Goal: Task Accomplishment & Management: Complete application form

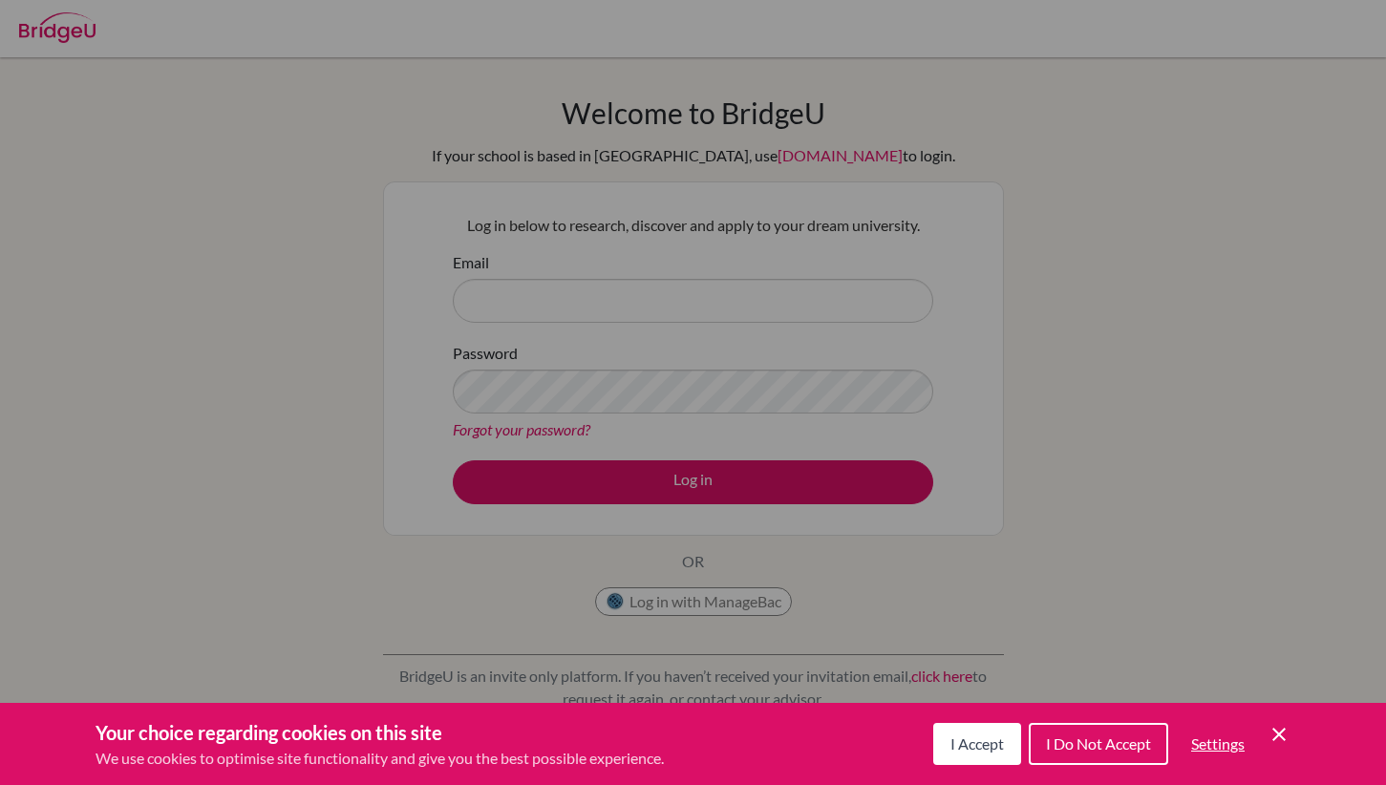
click at [979, 743] on span "I Accept" at bounding box center [976, 744] width 53 height 18
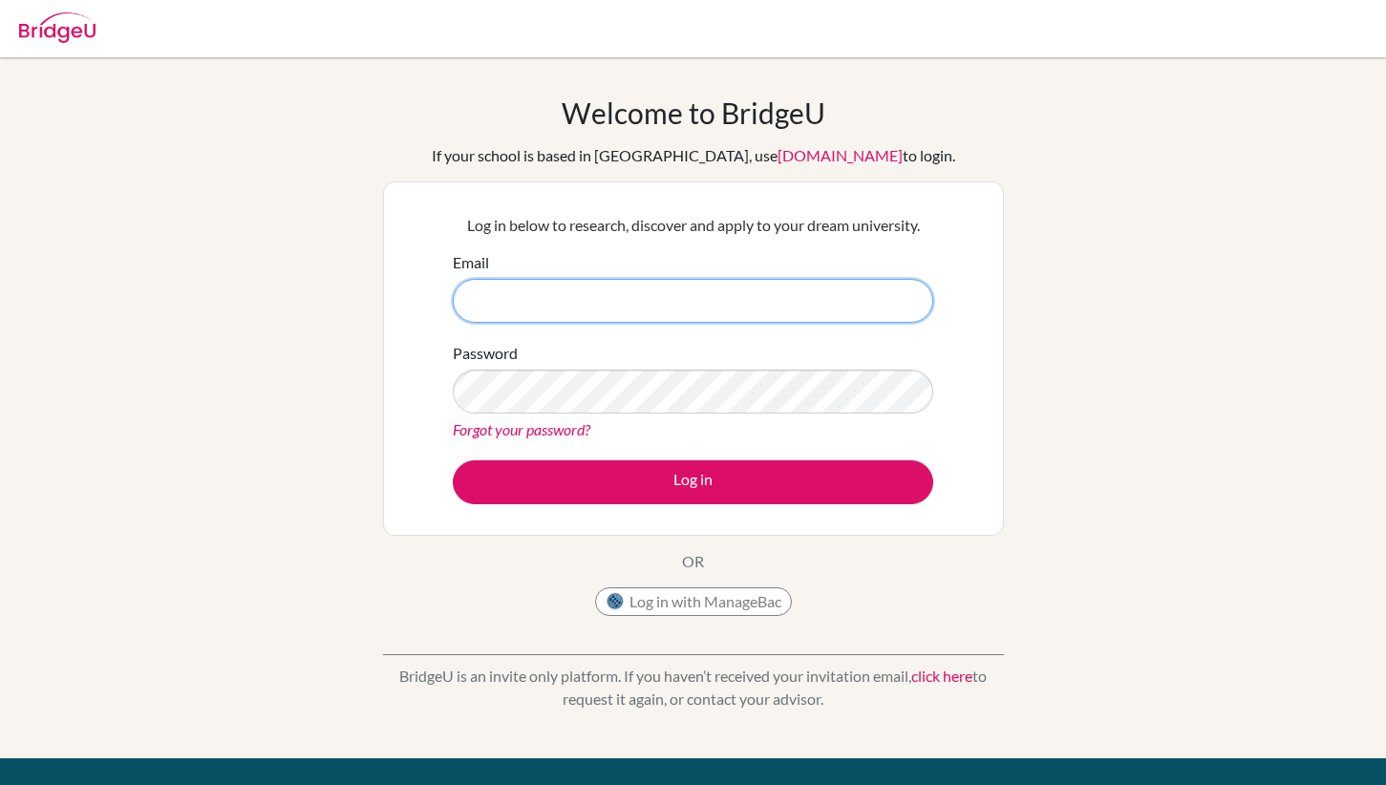
click at [735, 296] on input "Email" at bounding box center [693, 301] width 480 height 44
type input "mfanega@asb.ac.th"
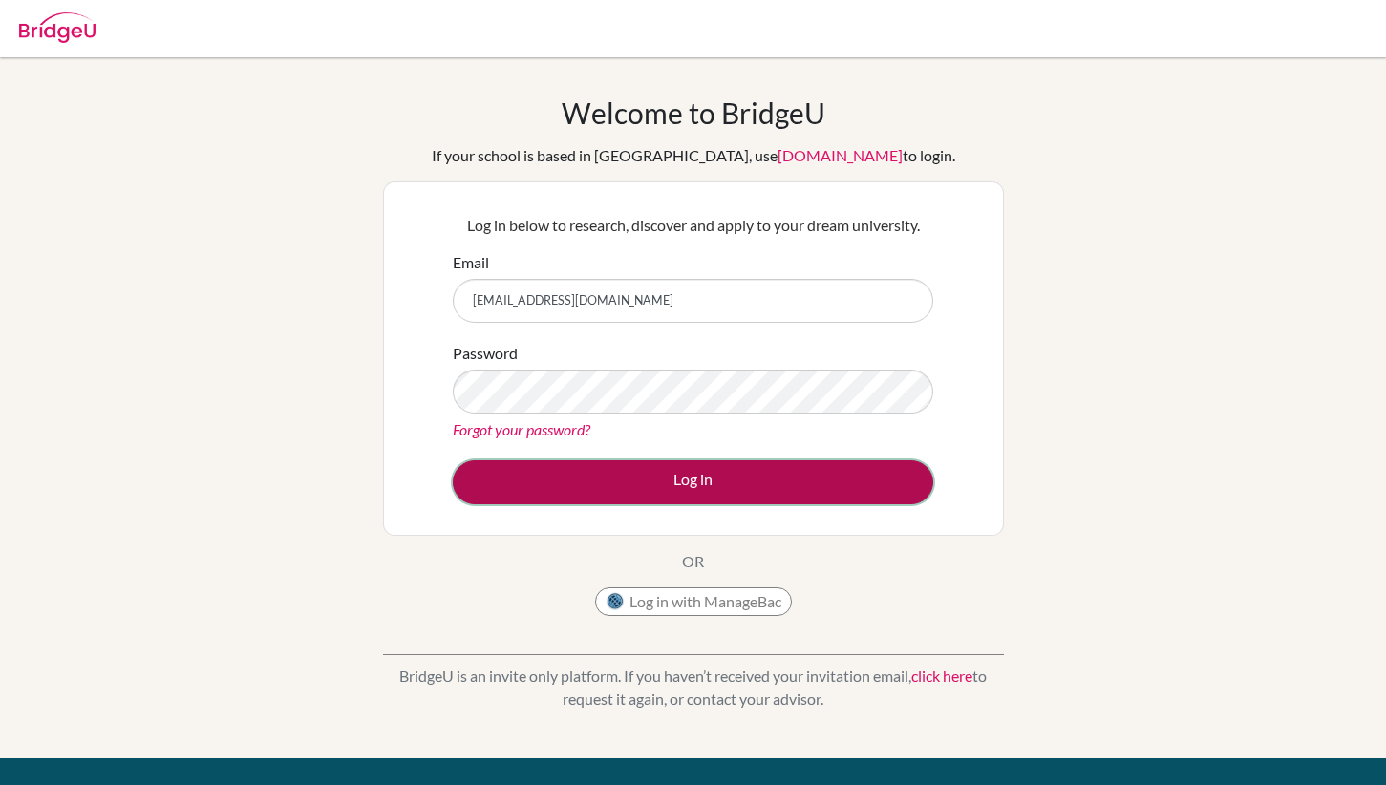
click at [697, 485] on button "Log in" at bounding box center [693, 482] width 480 height 44
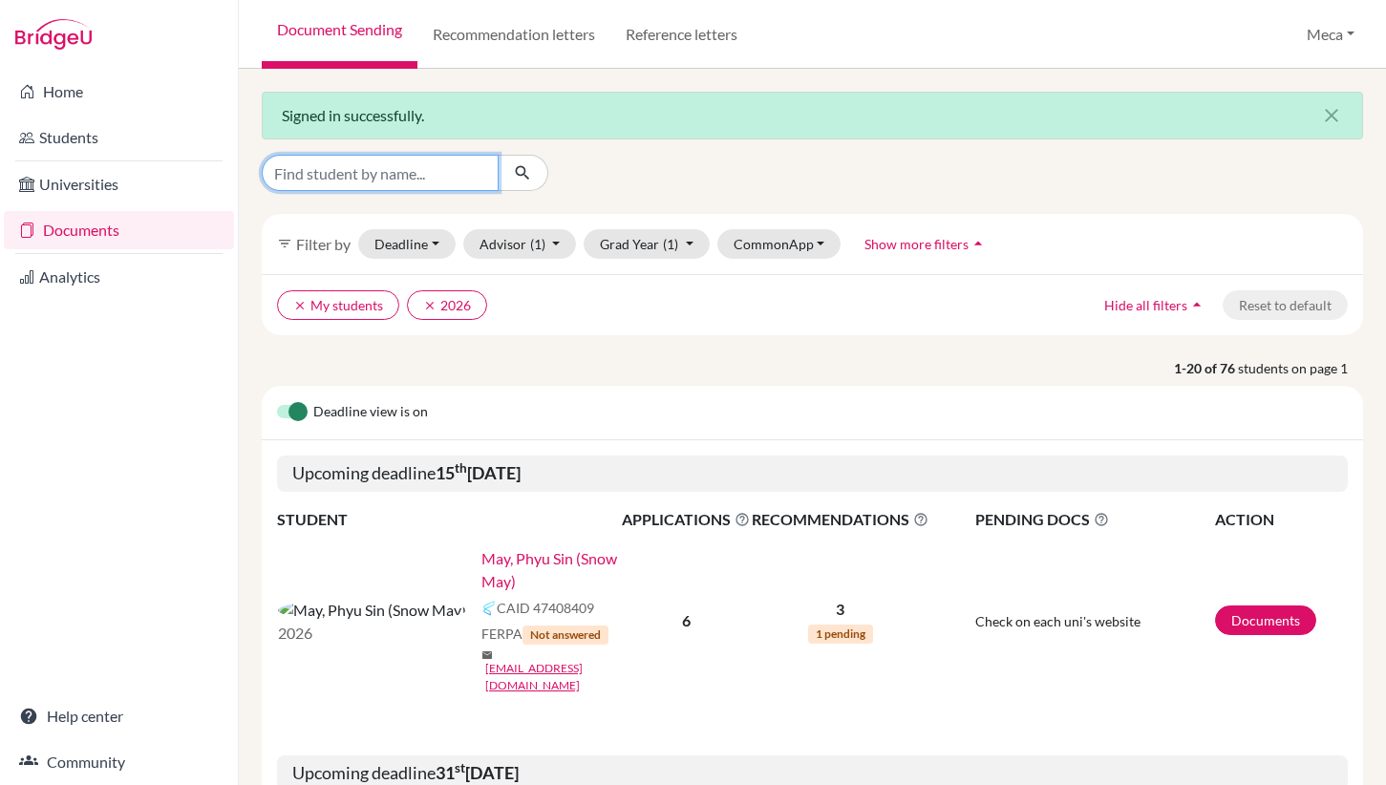
click at [374, 176] on input "Find student by name..." at bounding box center [380, 173] width 237 height 36
type input "nobel"
click button "submit" at bounding box center [523, 173] width 51 height 36
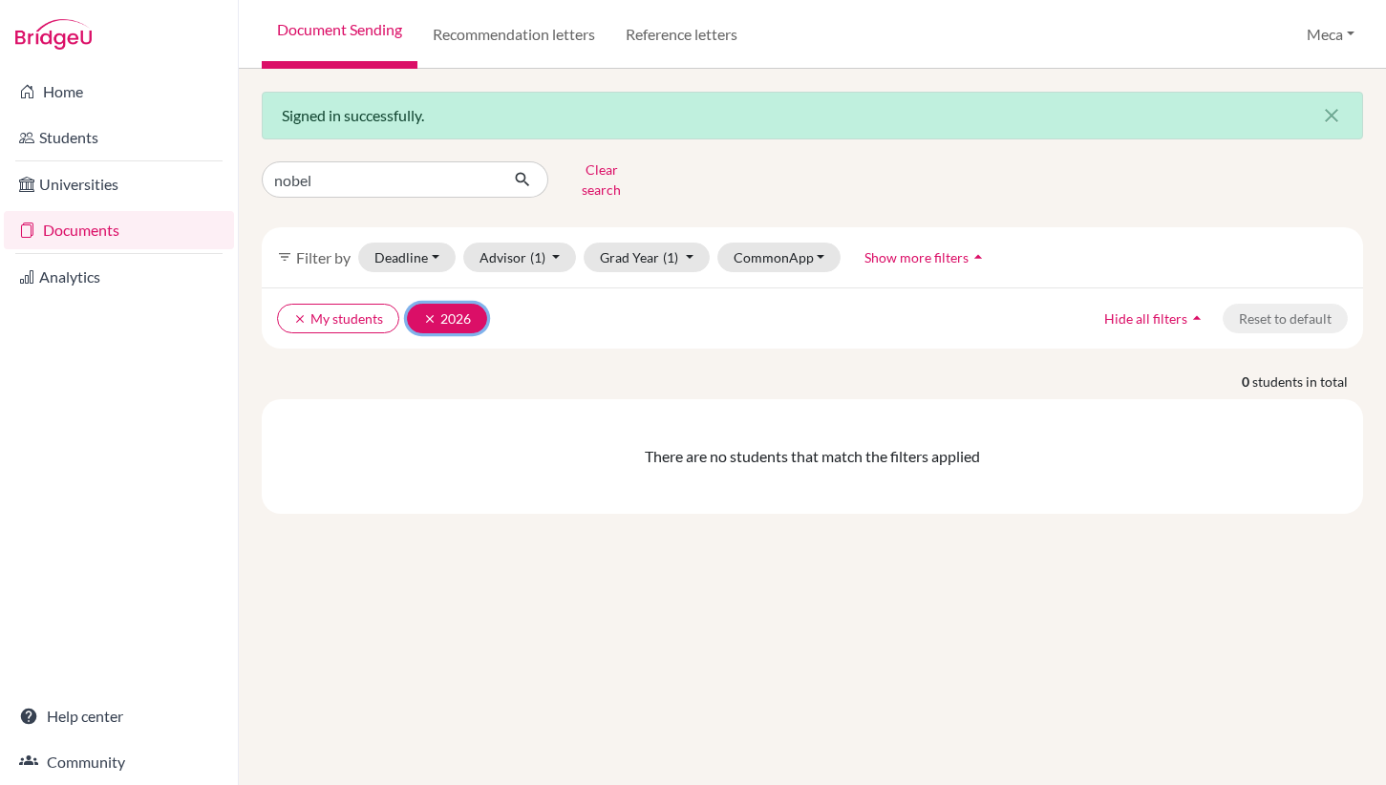
click at [429, 312] on icon "clear" at bounding box center [429, 318] width 13 height 13
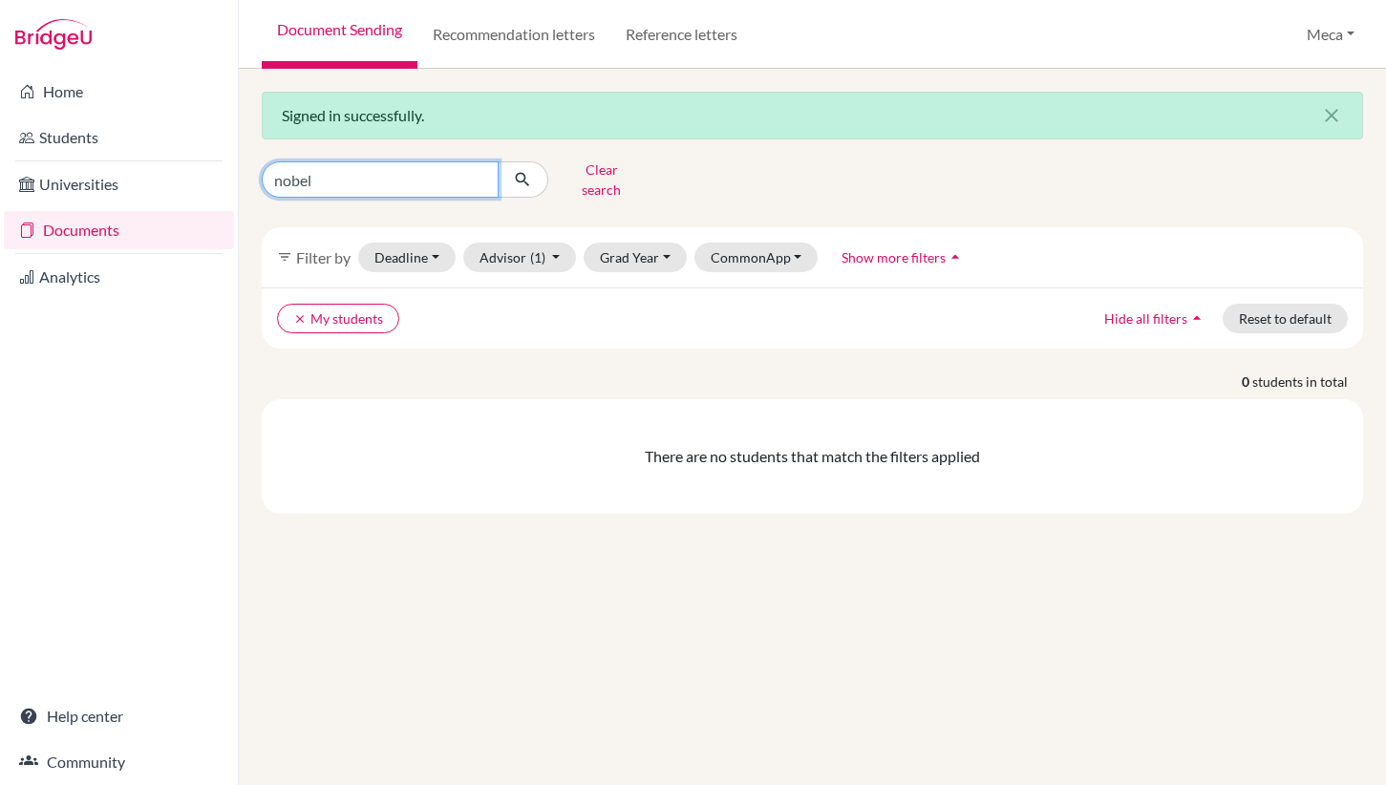
click at [357, 179] on input "nobel" at bounding box center [380, 179] width 237 height 36
type input "n"
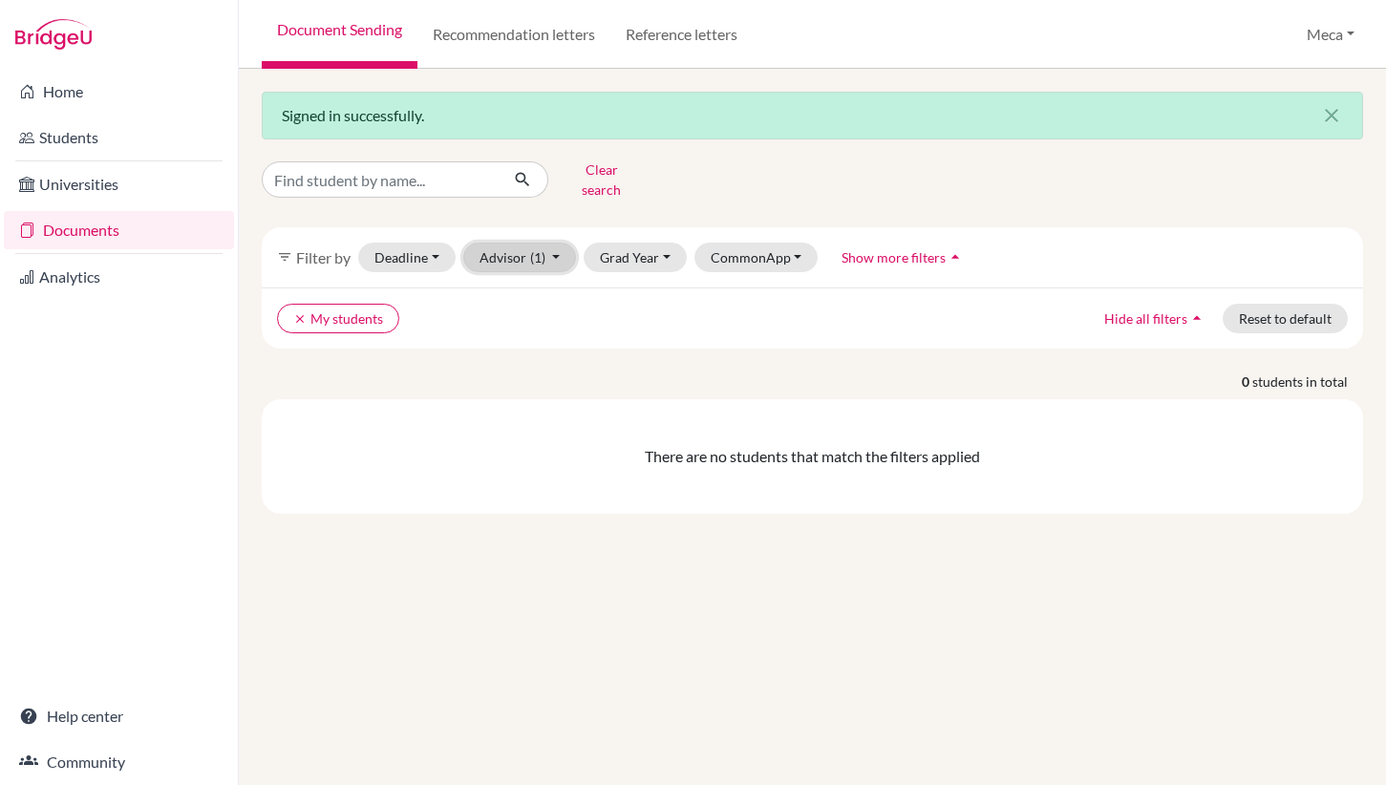
click at [514, 243] on button "Advisor (1)" at bounding box center [520, 258] width 114 height 30
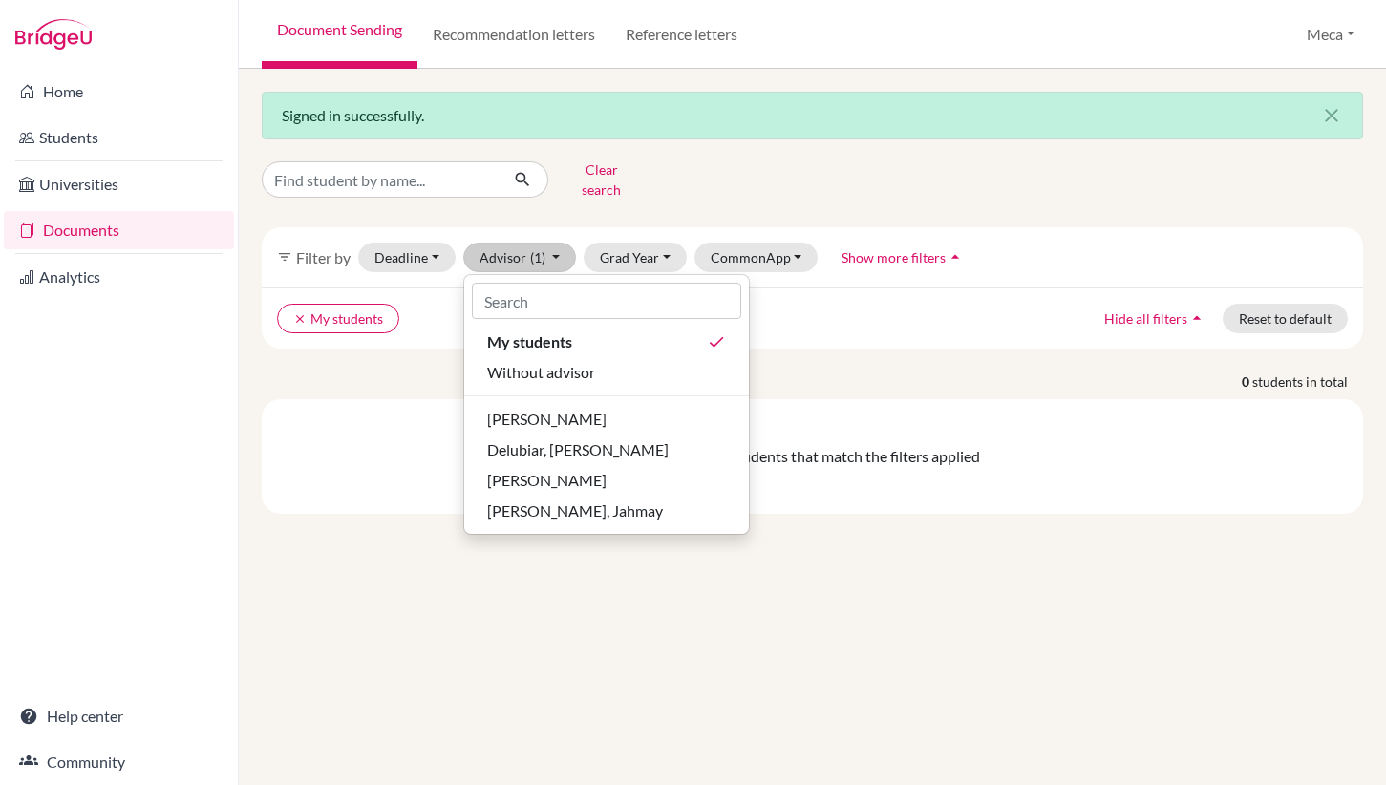
click at [385, 507] on div "Signed in successfully. close Clear search filter_list Filter by Deadline - Sel…" at bounding box center [812, 427] width 1147 height 716
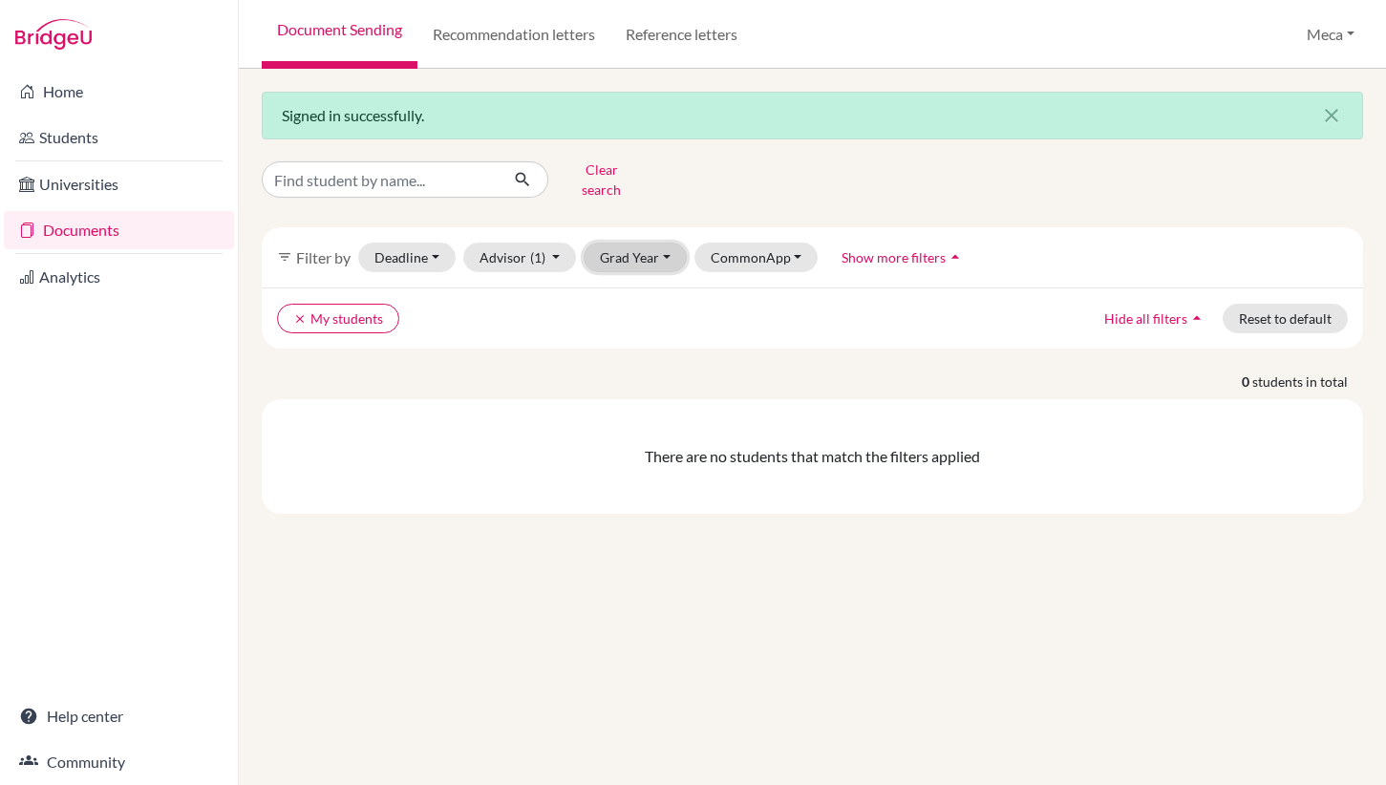
click at [618, 252] on button "Grad Year" at bounding box center [635, 258] width 103 height 30
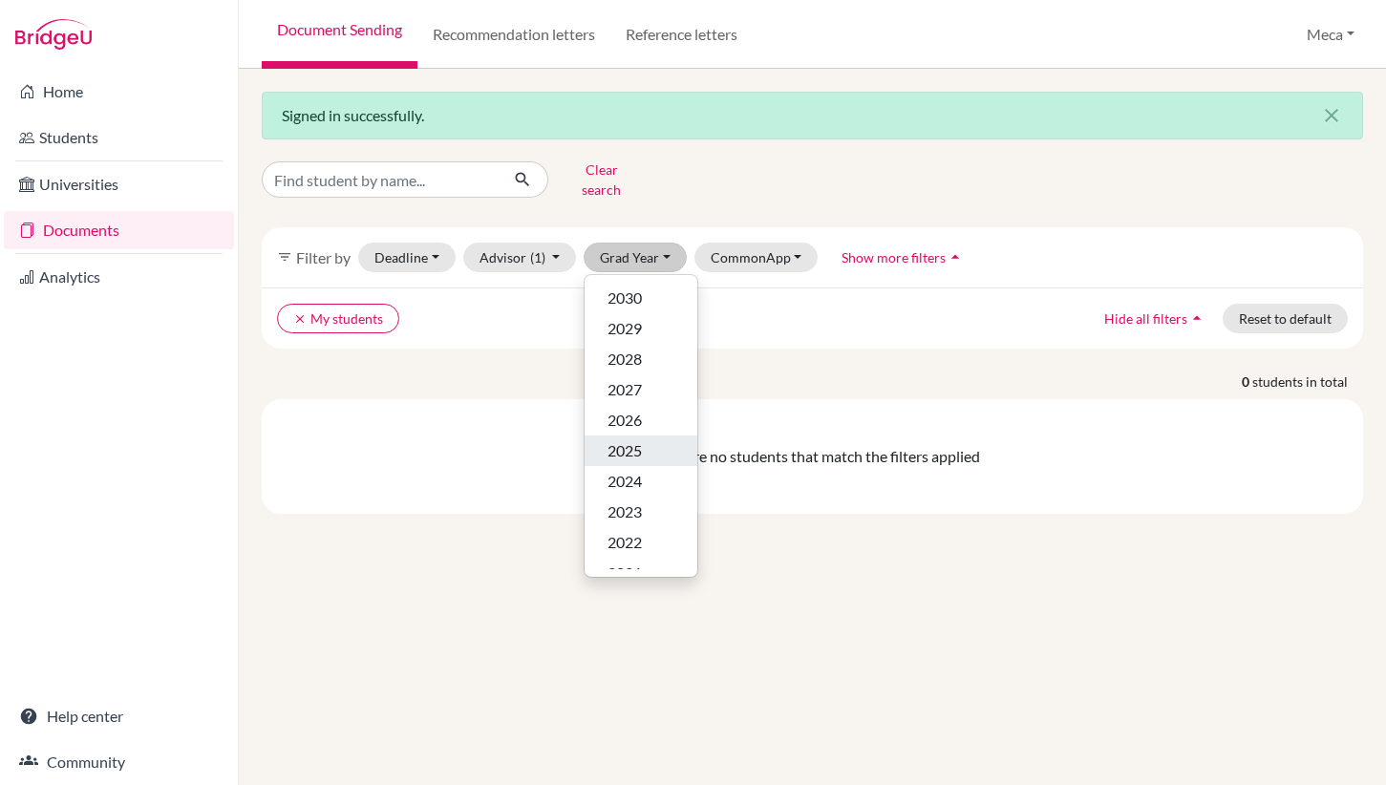
click at [613, 439] on span "2025" at bounding box center [624, 450] width 34 height 23
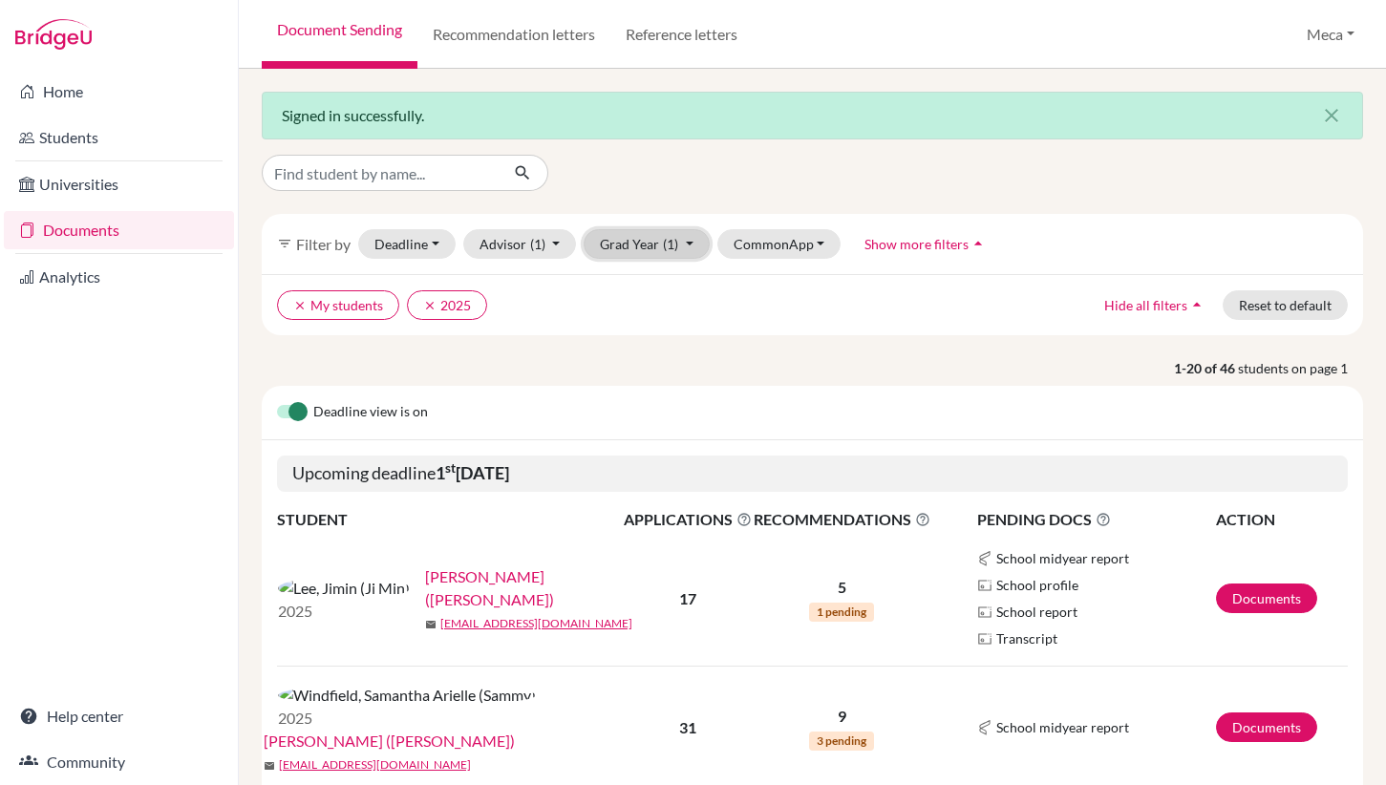
click at [653, 249] on button "Grad Year (1)" at bounding box center [647, 244] width 126 height 30
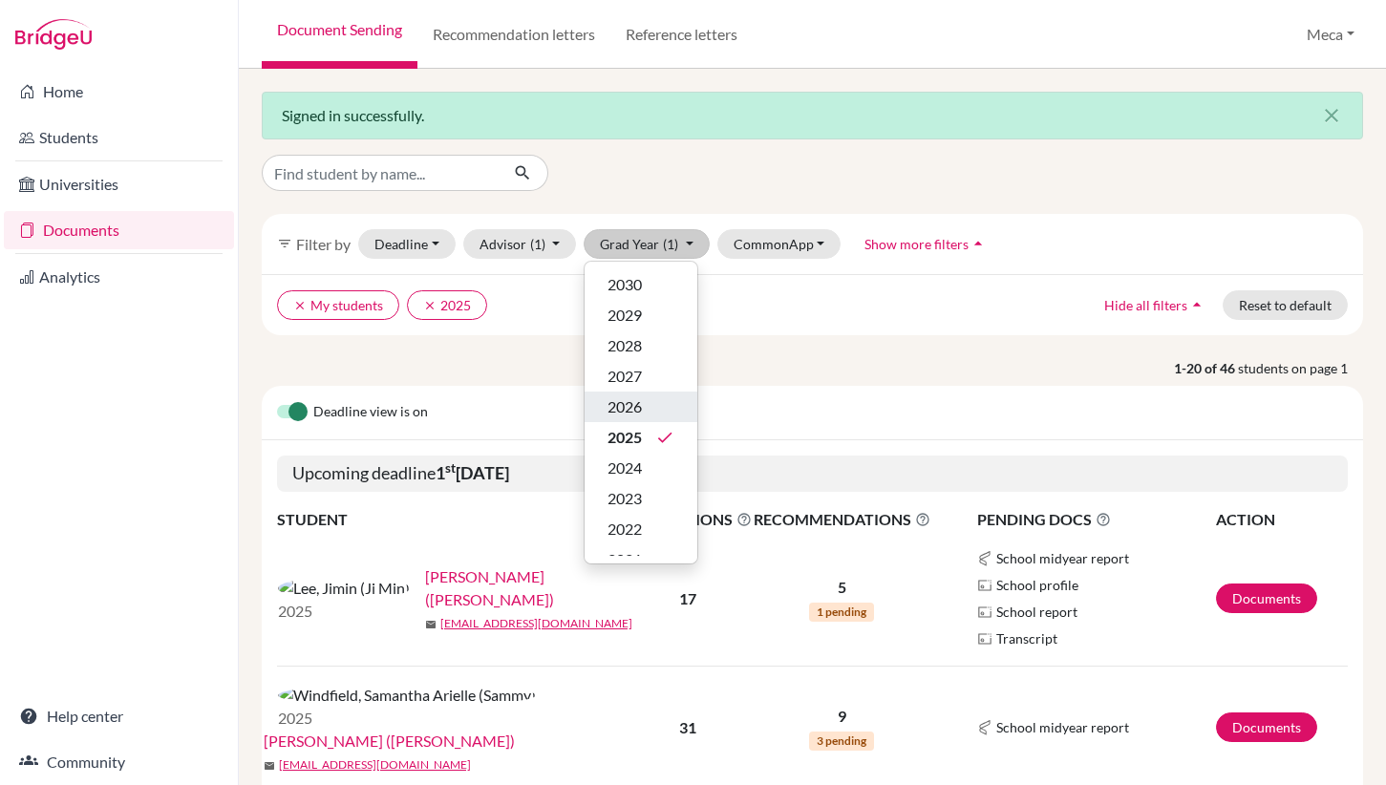
click at [632, 402] on span "2026" at bounding box center [624, 406] width 34 height 23
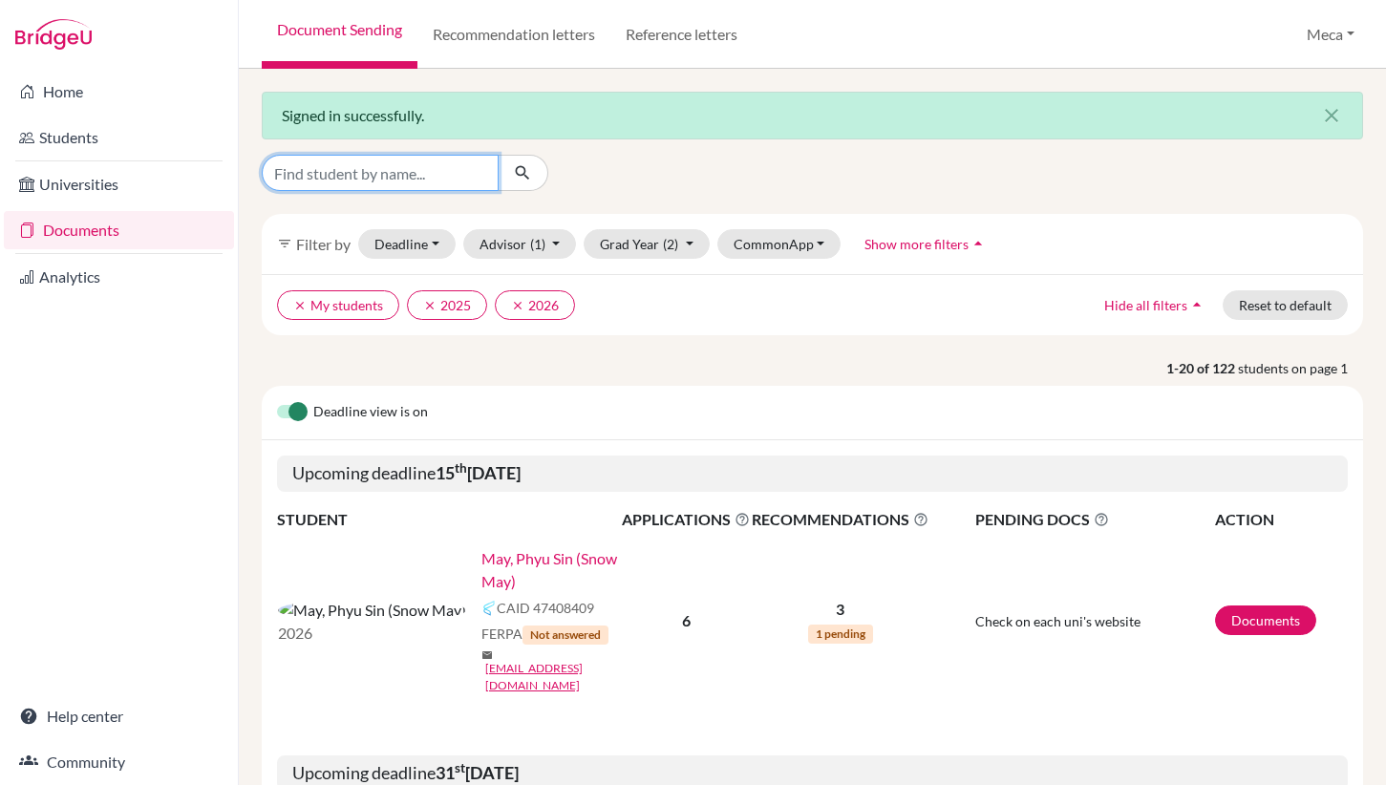
click at [362, 178] on input "Find student by name..." at bounding box center [380, 173] width 237 height 36
type input "nobel"
click at [520, 174] on icon "submit" at bounding box center [522, 172] width 19 height 19
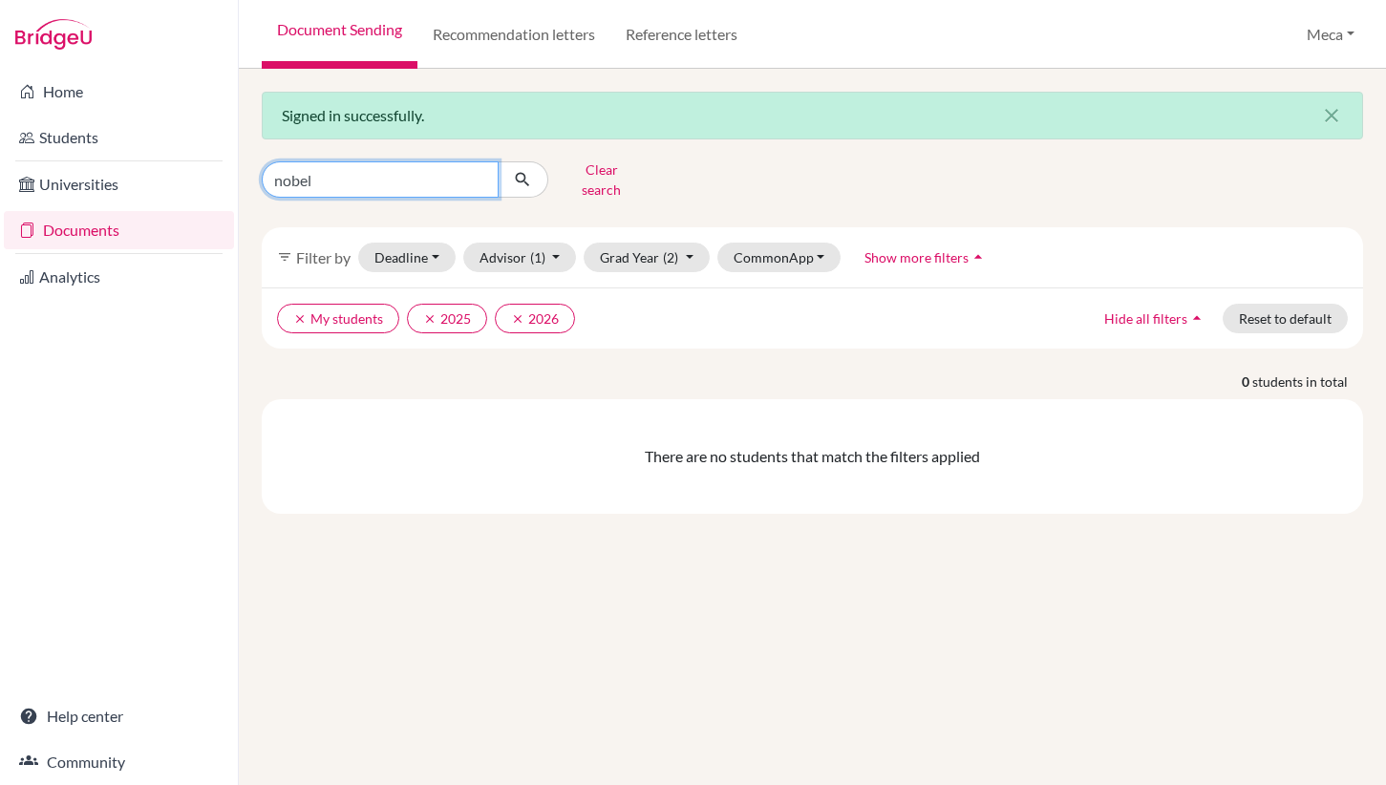
click at [383, 169] on input "nobel" at bounding box center [380, 179] width 237 height 36
type input "n"
type input "su"
click button "submit" at bounding box center [523, 179] width 51 height 36
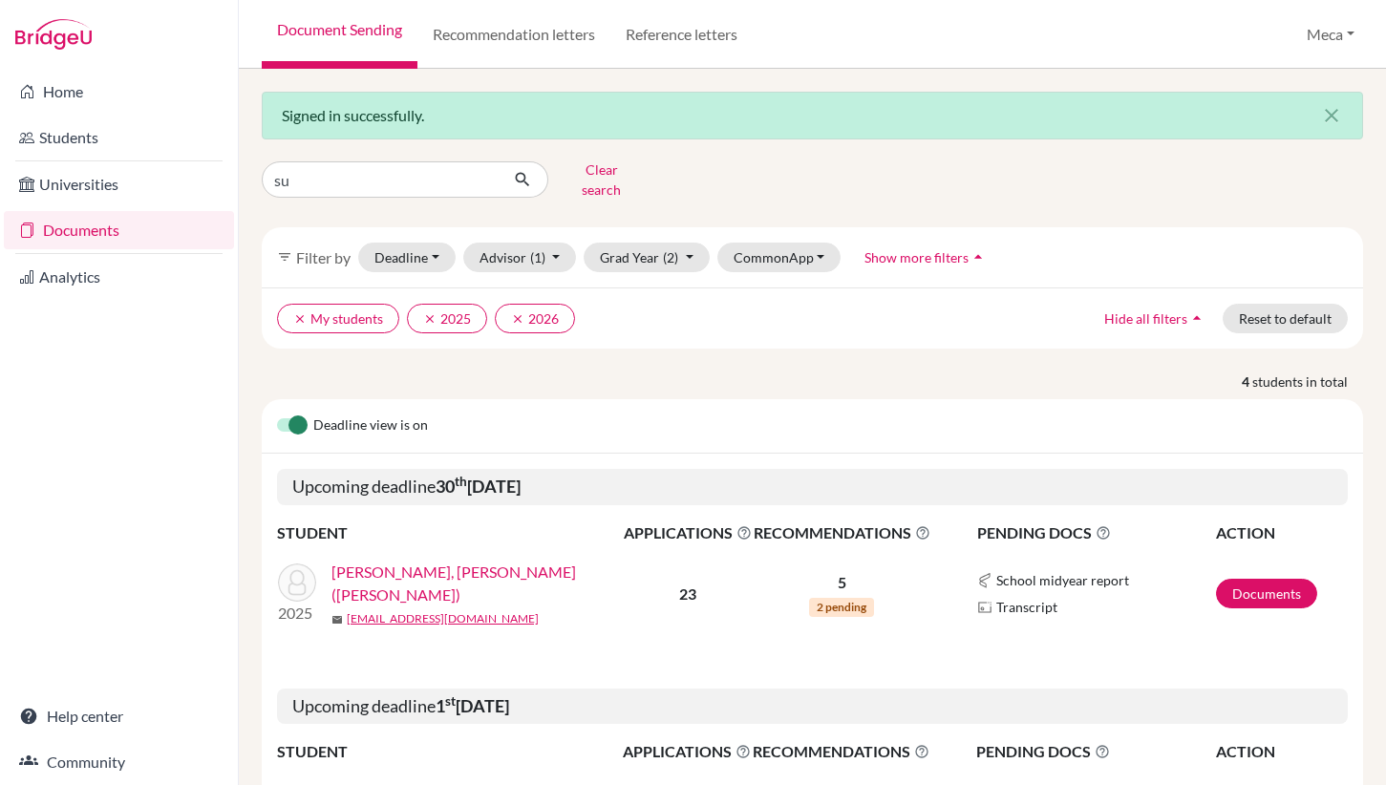
scroll to position [2, 0]
click at [432, 310] on icon "clear" at bounding box center [429, 316] width 13 height 13
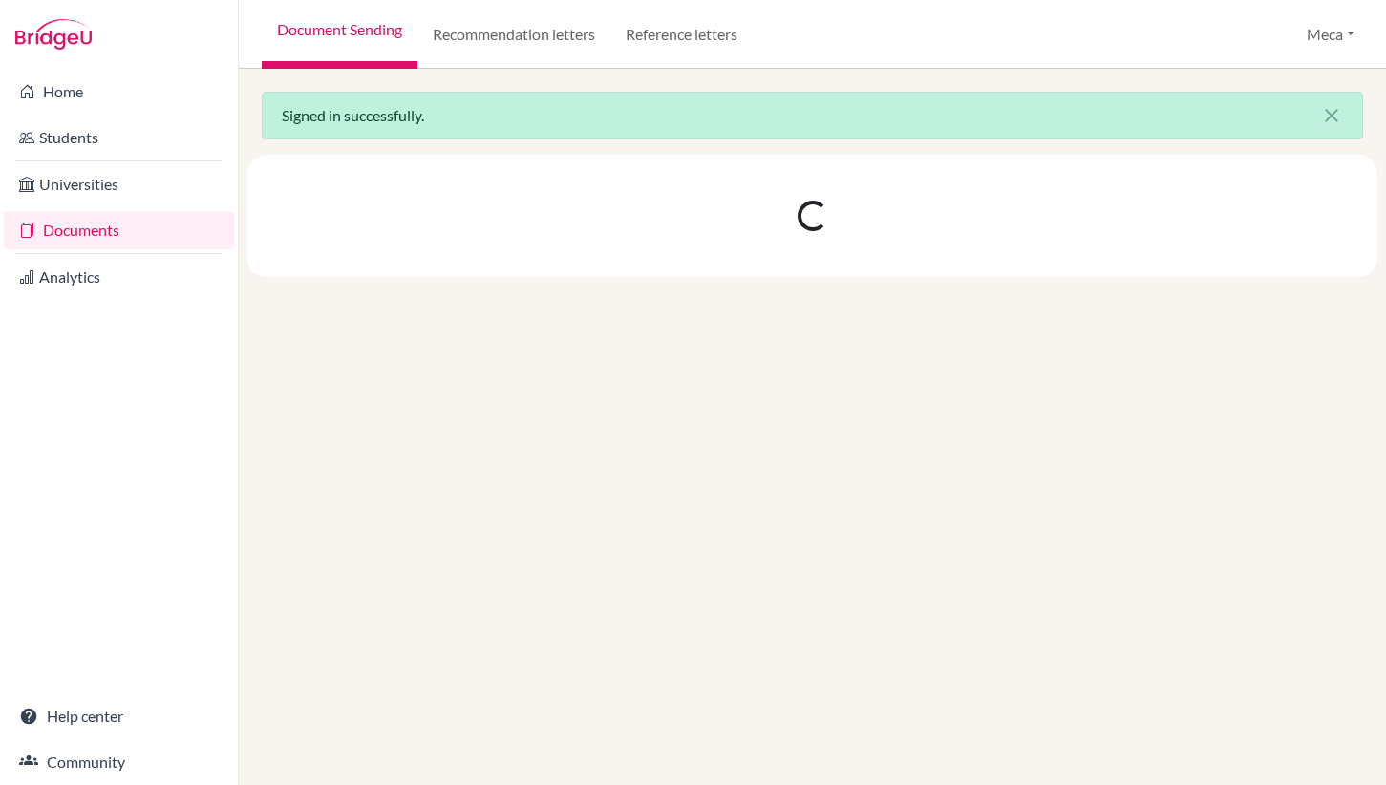
scroll to position [0, 0]
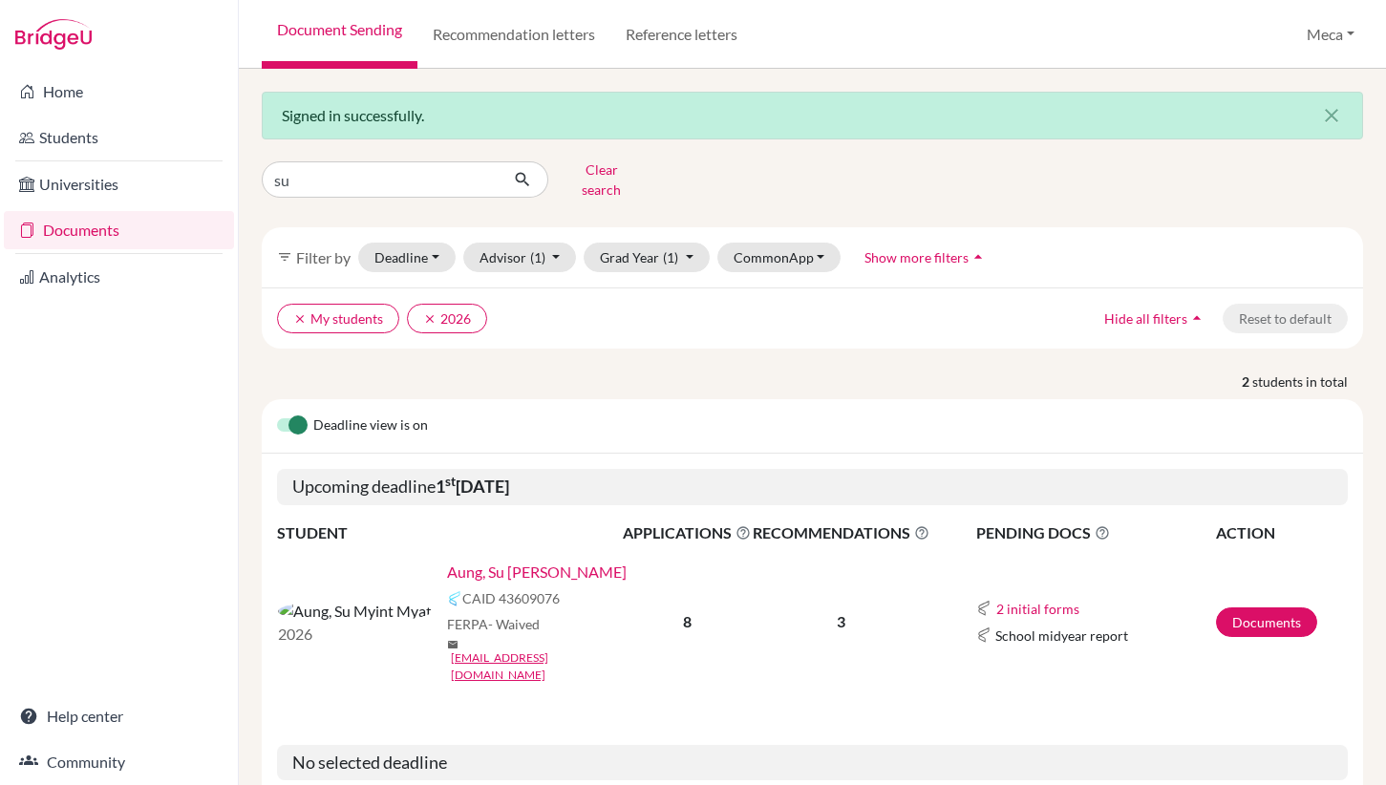
click at [448, 561] on link "Aung, Su [PERSON_NAME]" at bounding box center [537, 572] width 180 height 23
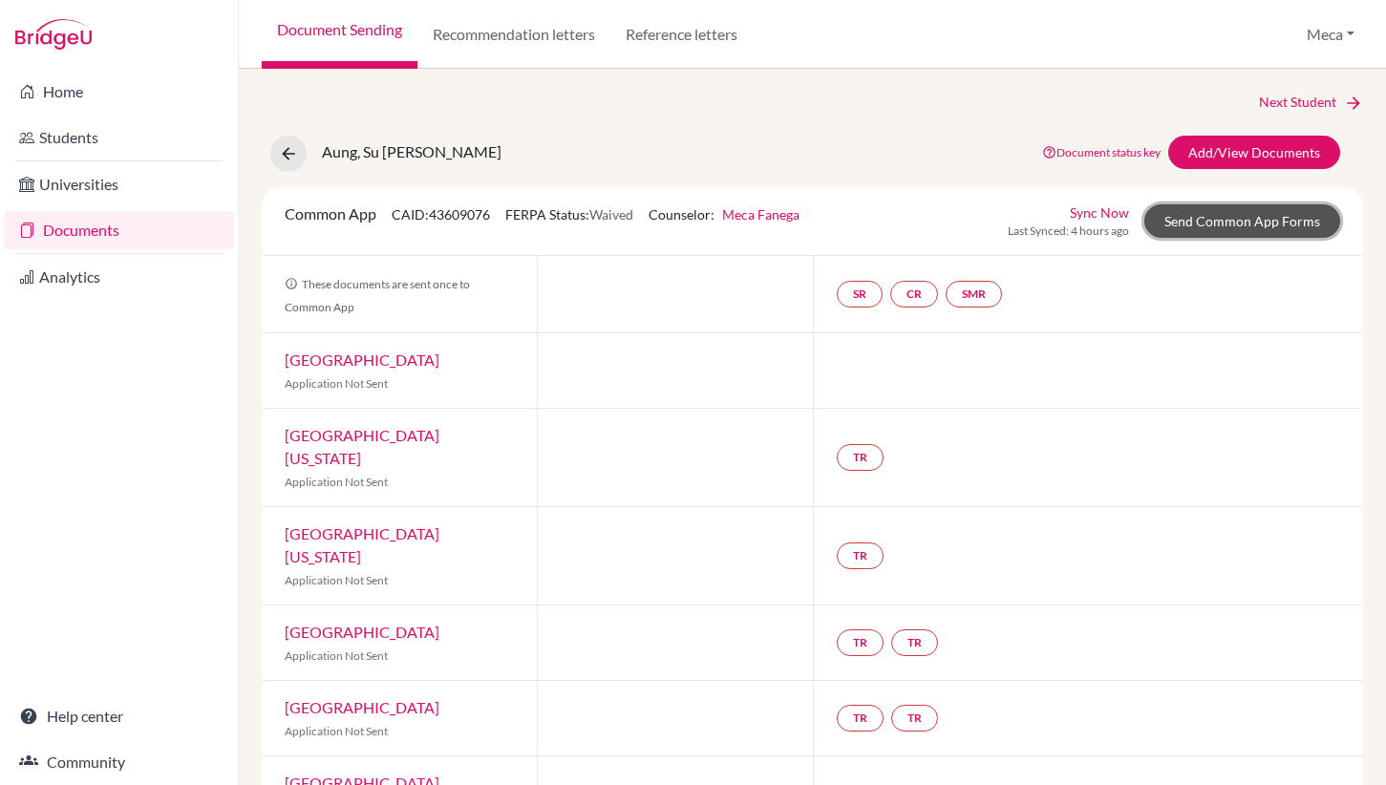
click at [1225, 220] on link "Send Common App Forms" at bounding box center [1242, 220] width 196 height 33
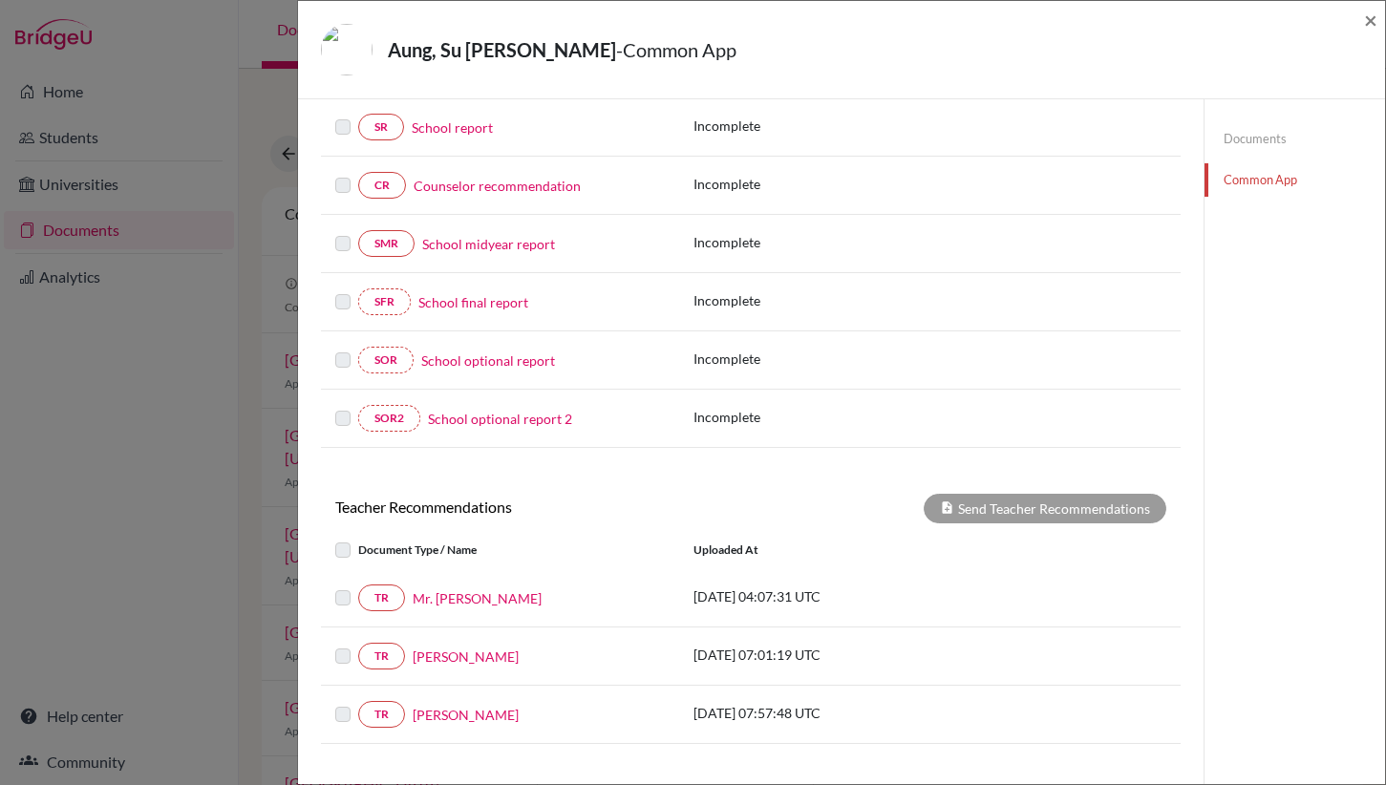
scroll to position [419, 0]
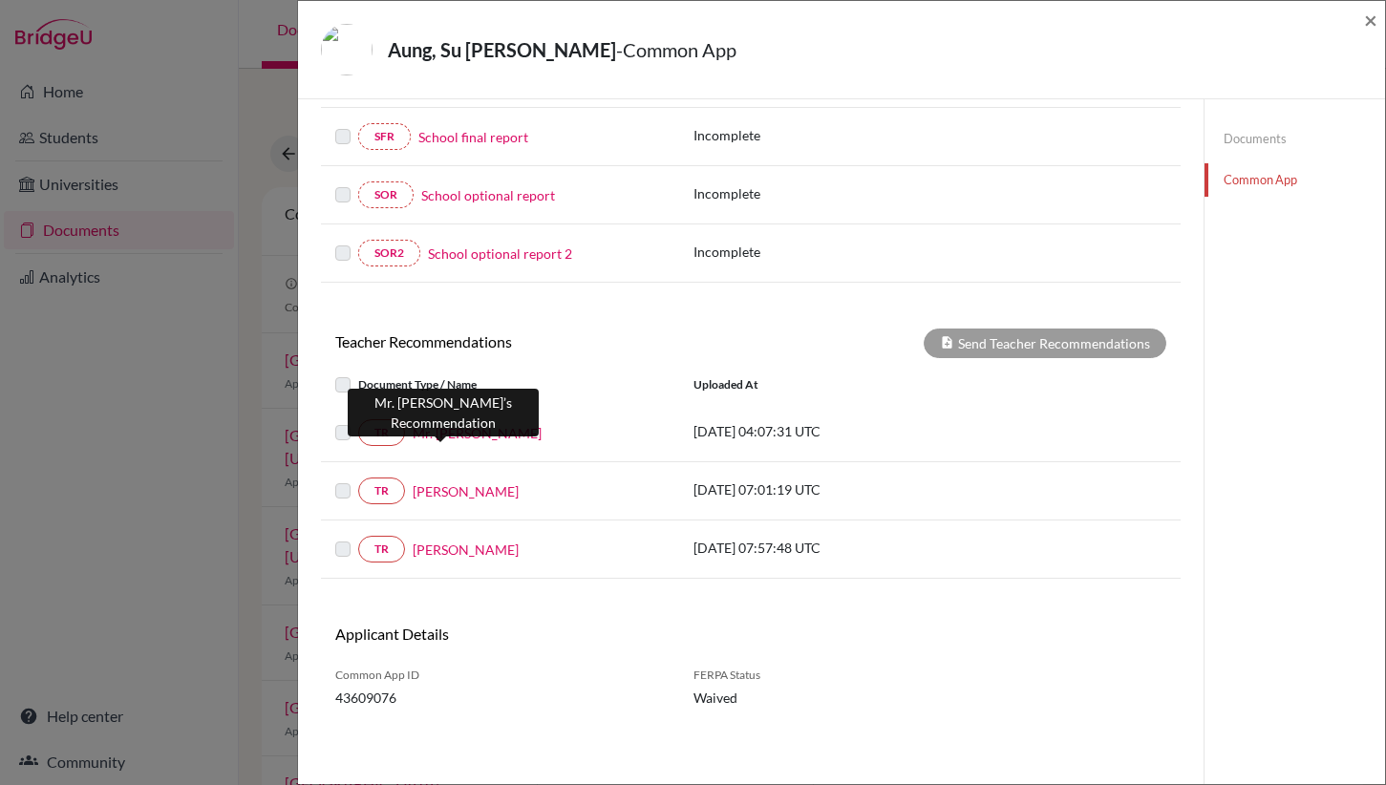
click at [421, 433] on link "Mr. Jason" at bounding box center [477, 433] width 129 height 20
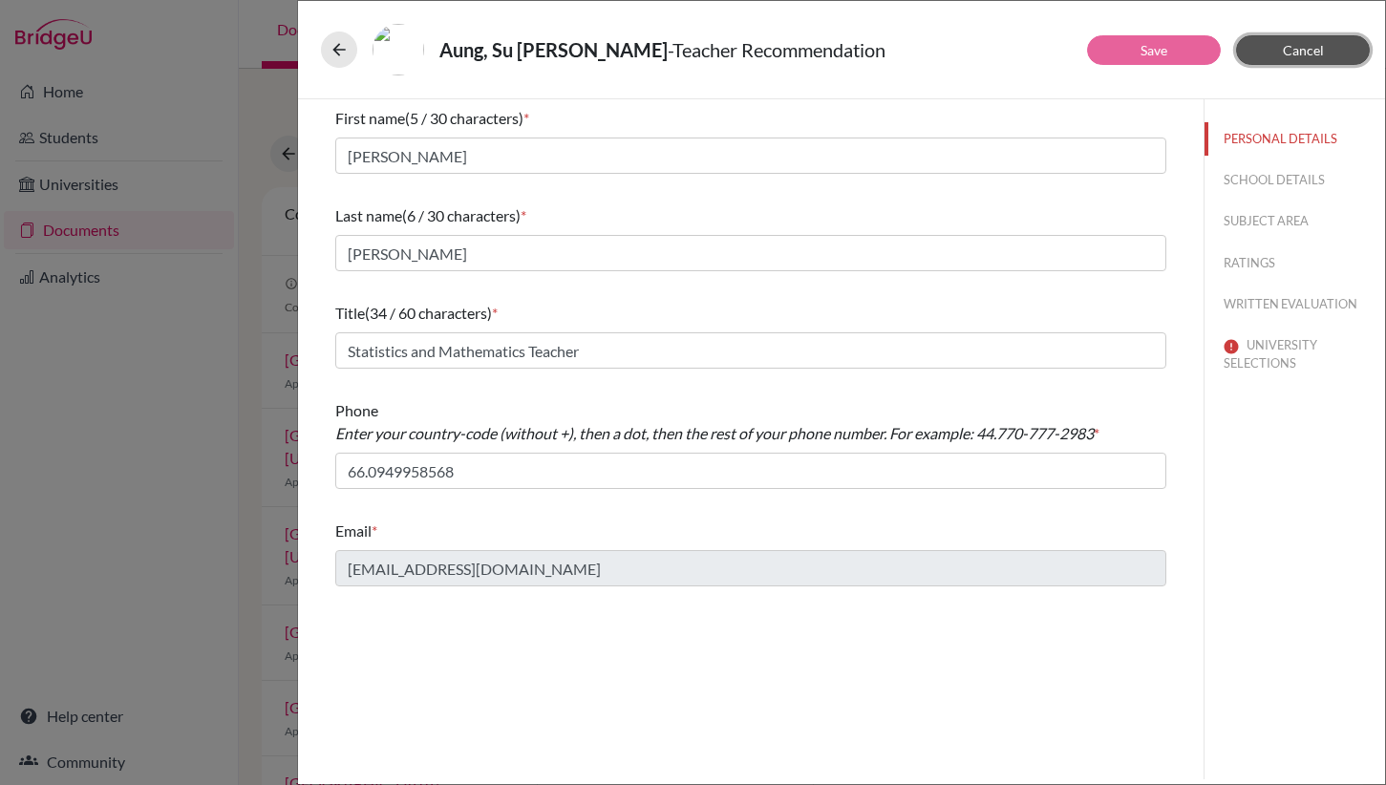
click at [1313, 53] on span "Cancel" at bounding box center [1303, 50] width 41 height 16
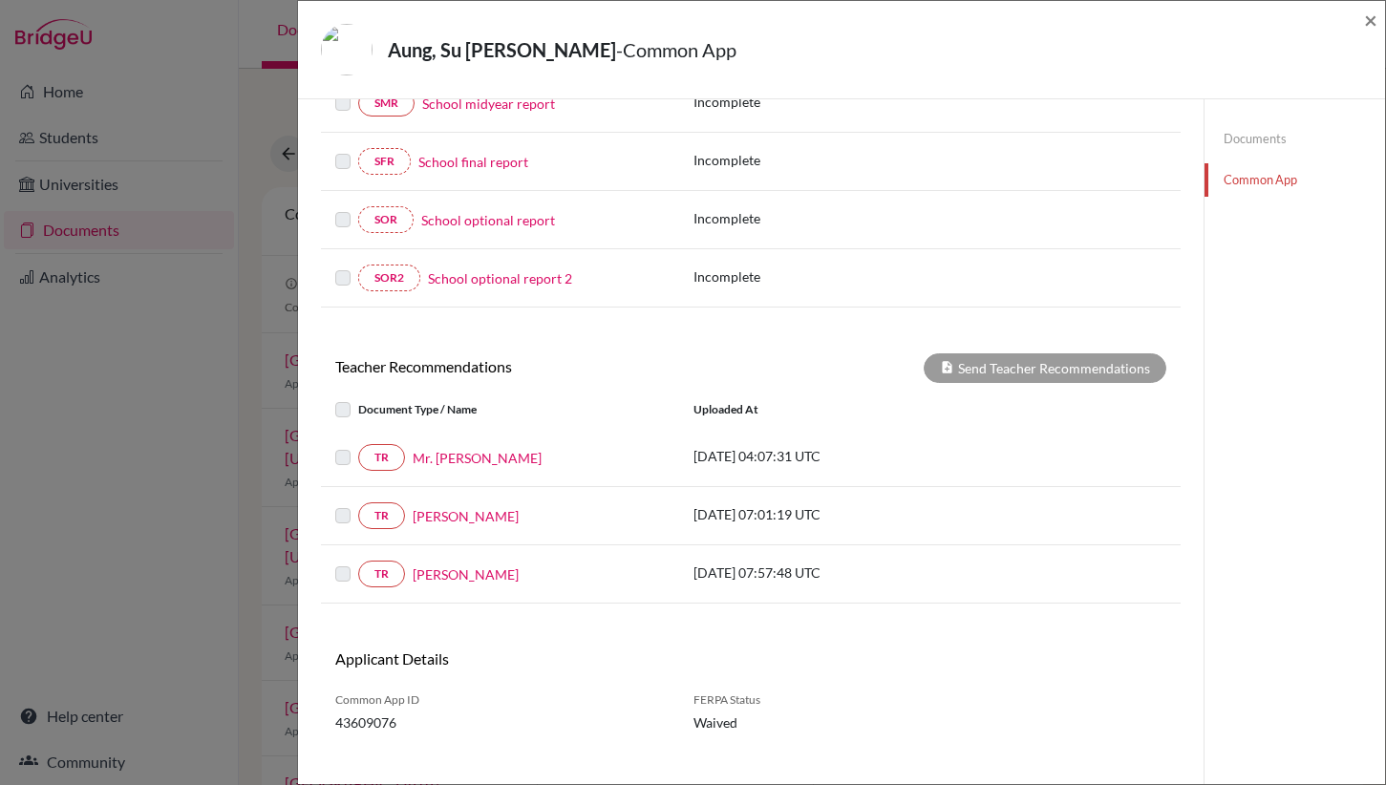
scroll to position [413, 0]
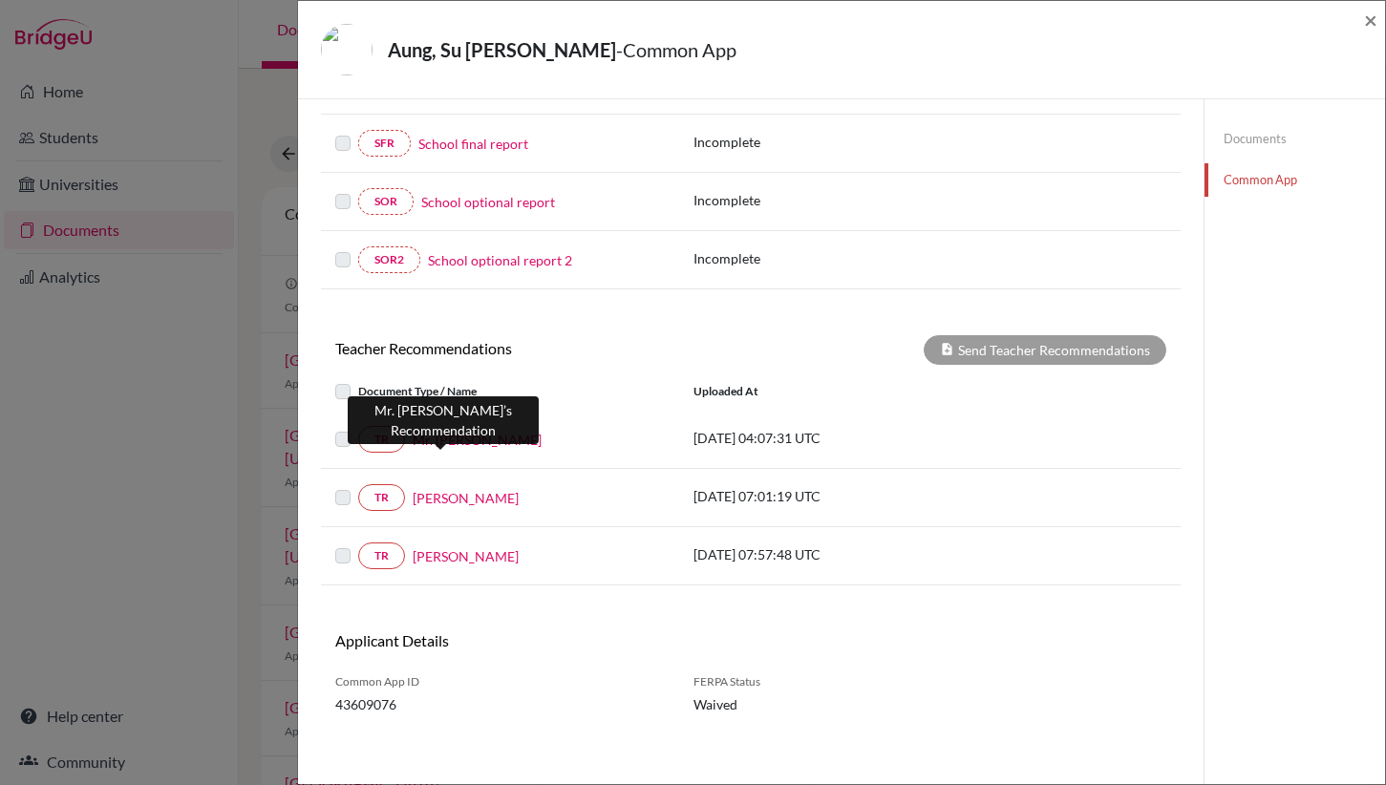
click at [438, 441] on link "Mr. Jason" at bounding box center [477, 440] width 129 height 20
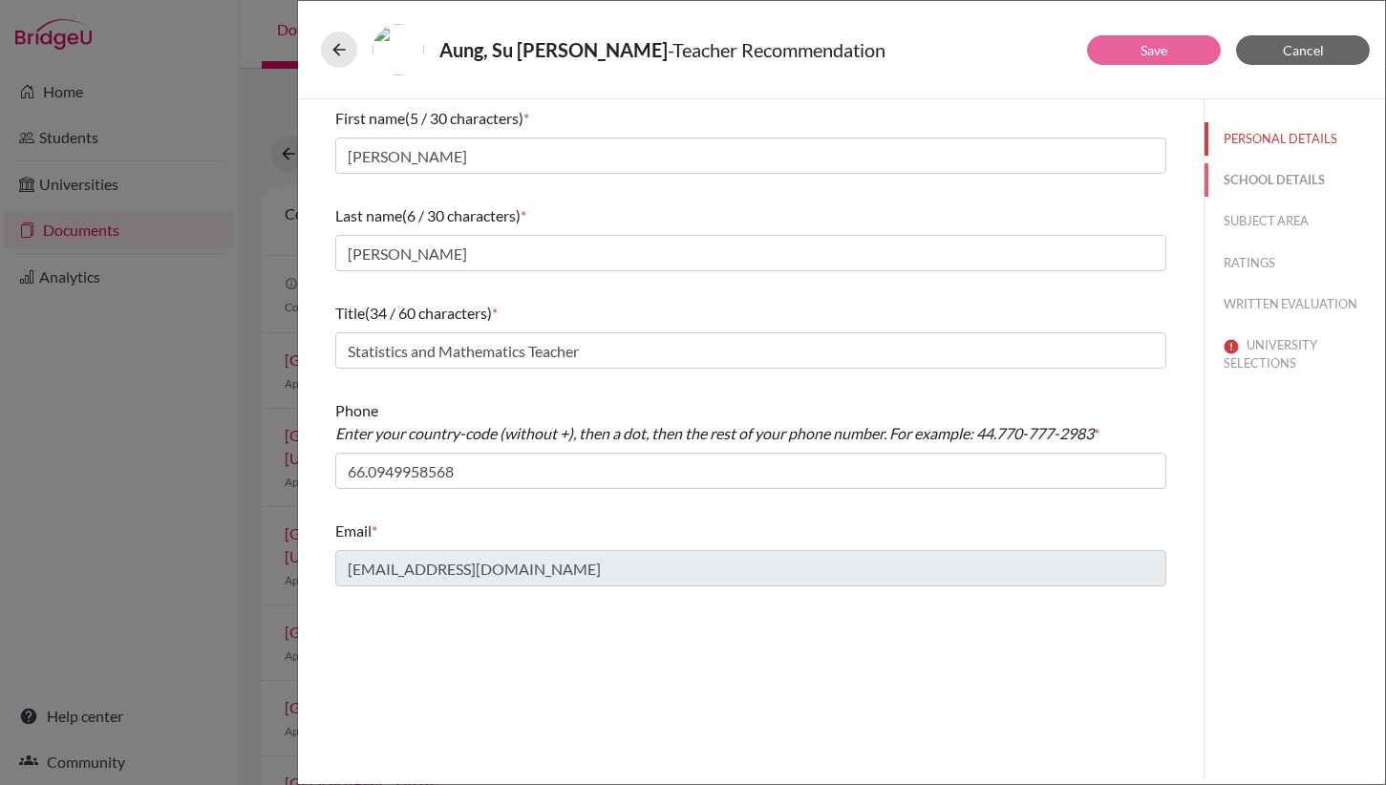
click at [1253, 181] on button "SCHOOL DETAILS" at bounding box center [1294, 179] width 181 height 33
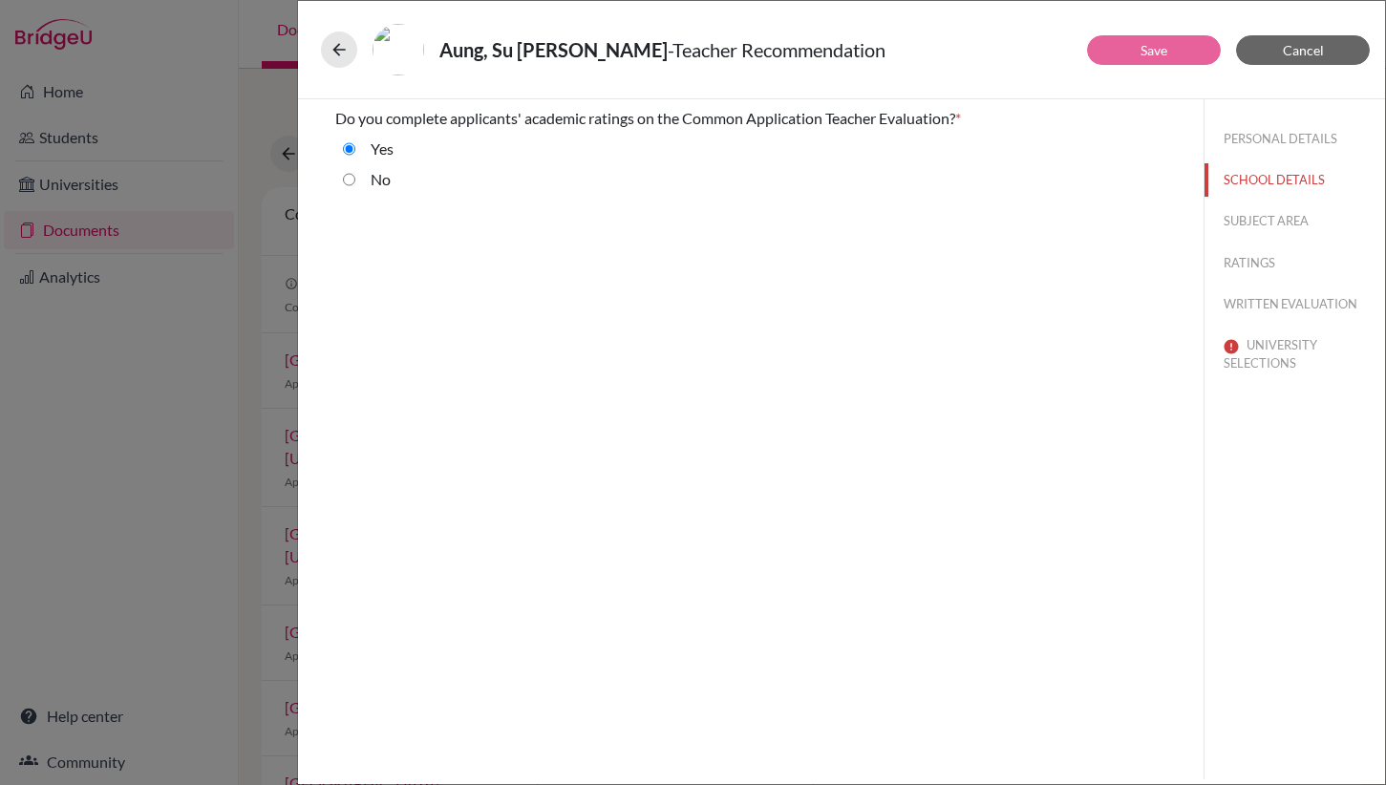
click at [351, 177] on input "No" at bounding box center [349, 179] width 12 height 23
radio input "true"
click at [1252, 223] on button "SUBJECT AREA" at bounding box center [1294, 220] width 181 height 33
select select "0"
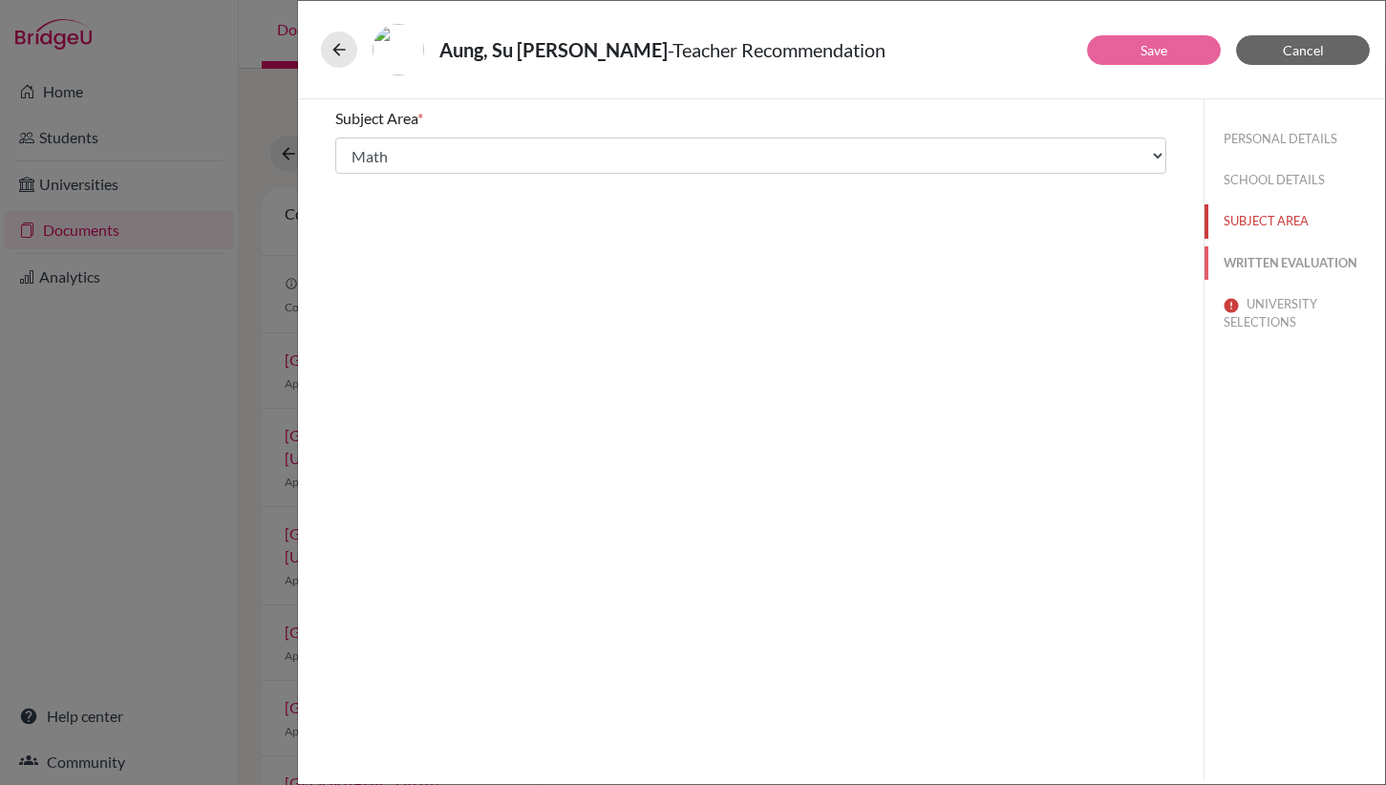
click at [1235, 267] on button "WRITTEN EVALUATION" at bounding box center [1294, 262] width 181 height 33
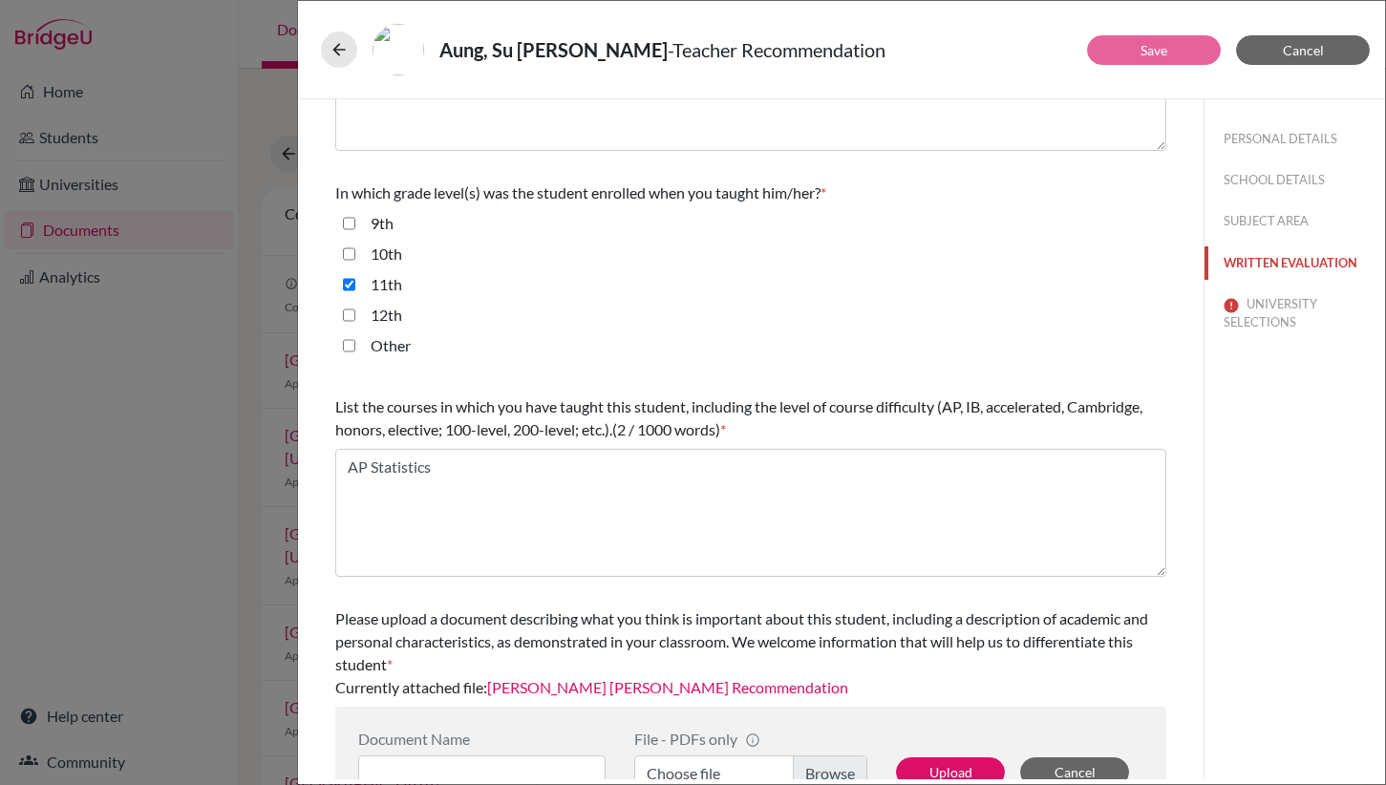
scroll to position [423, 0]
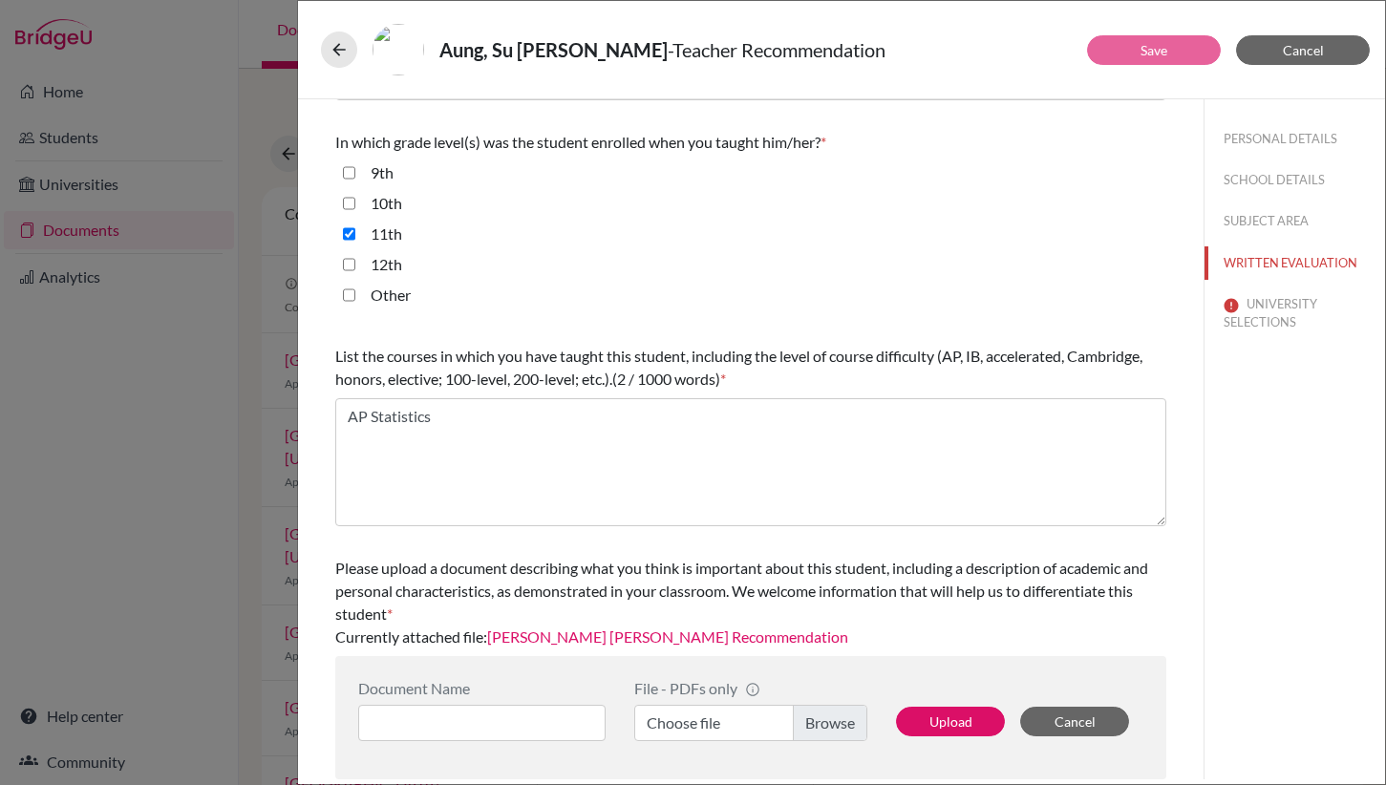
click at [698, 635] on link "Su Myint Myat Aung Recommendation" at bounding box center [667, 637] width 361 height 18
click at [1259, 311] on button "UNIVERSITY SELECTIONS" at bounding box center [1294, 313] width 181 height 52
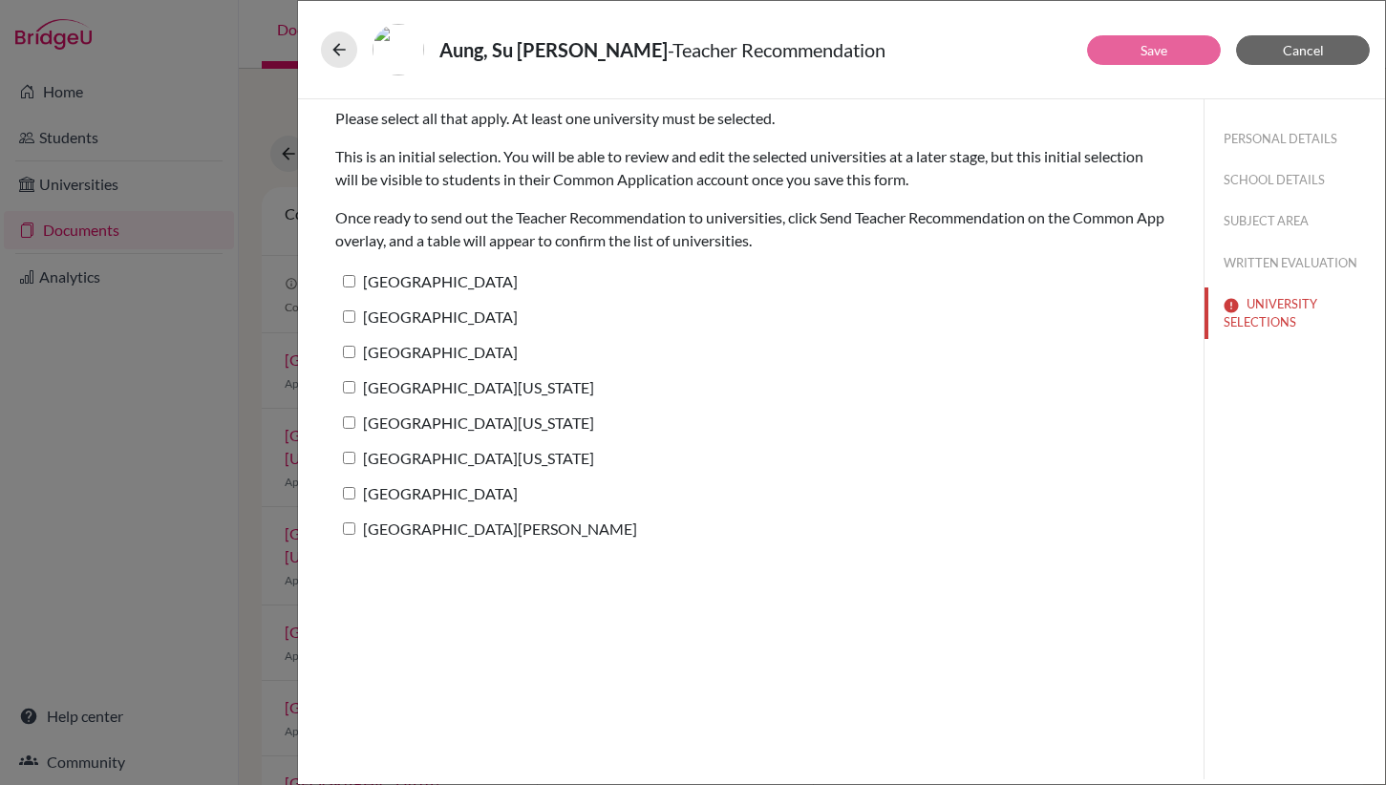
click at [351, 276] on input "Harvard University" at bounding box center [349, 281] width 12 height 12
checkbox input "true"
click at [1153, 46] on link "Save" at bounding box center [1153, 50] width 27 height 16
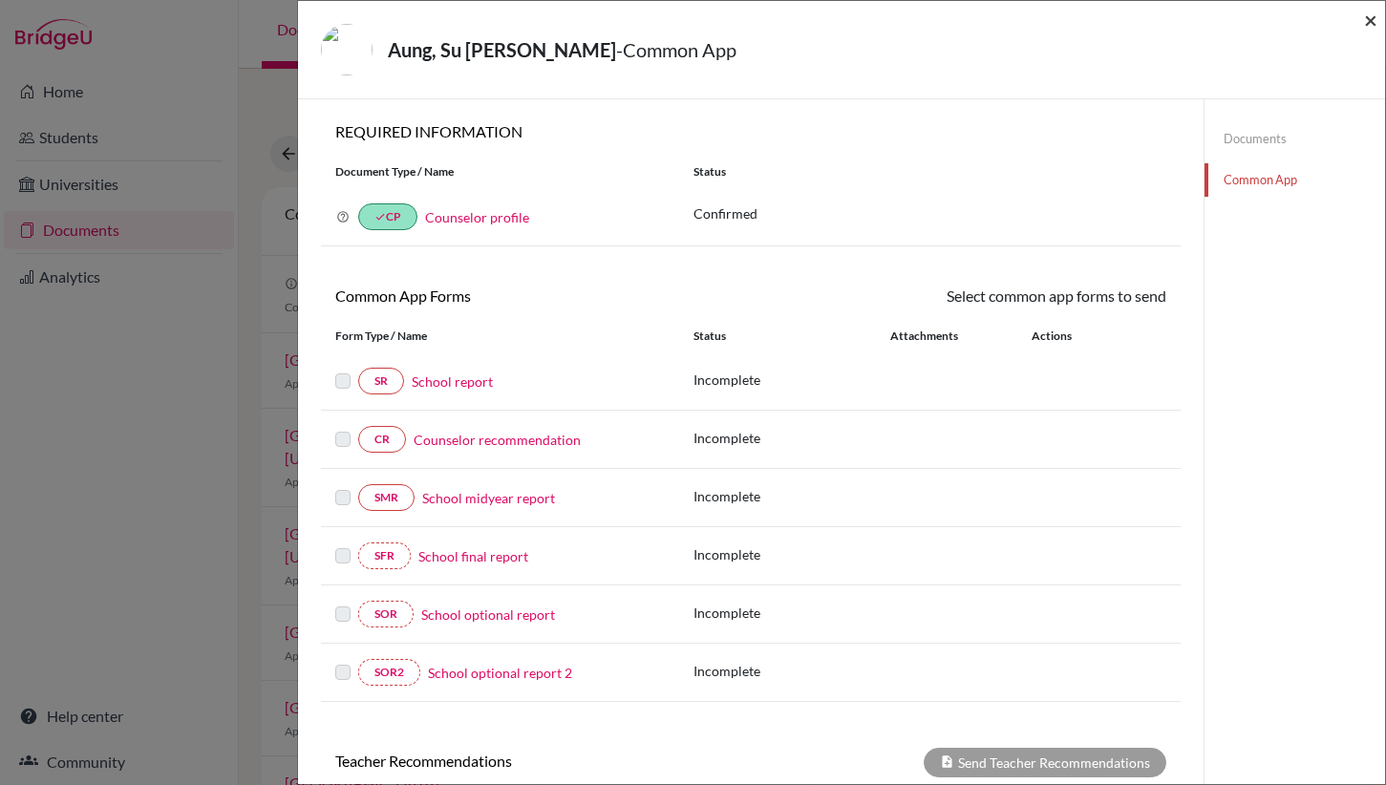
click at [1374, 16] on span "×" at bounding box center [1370, 20] width 13 height 28
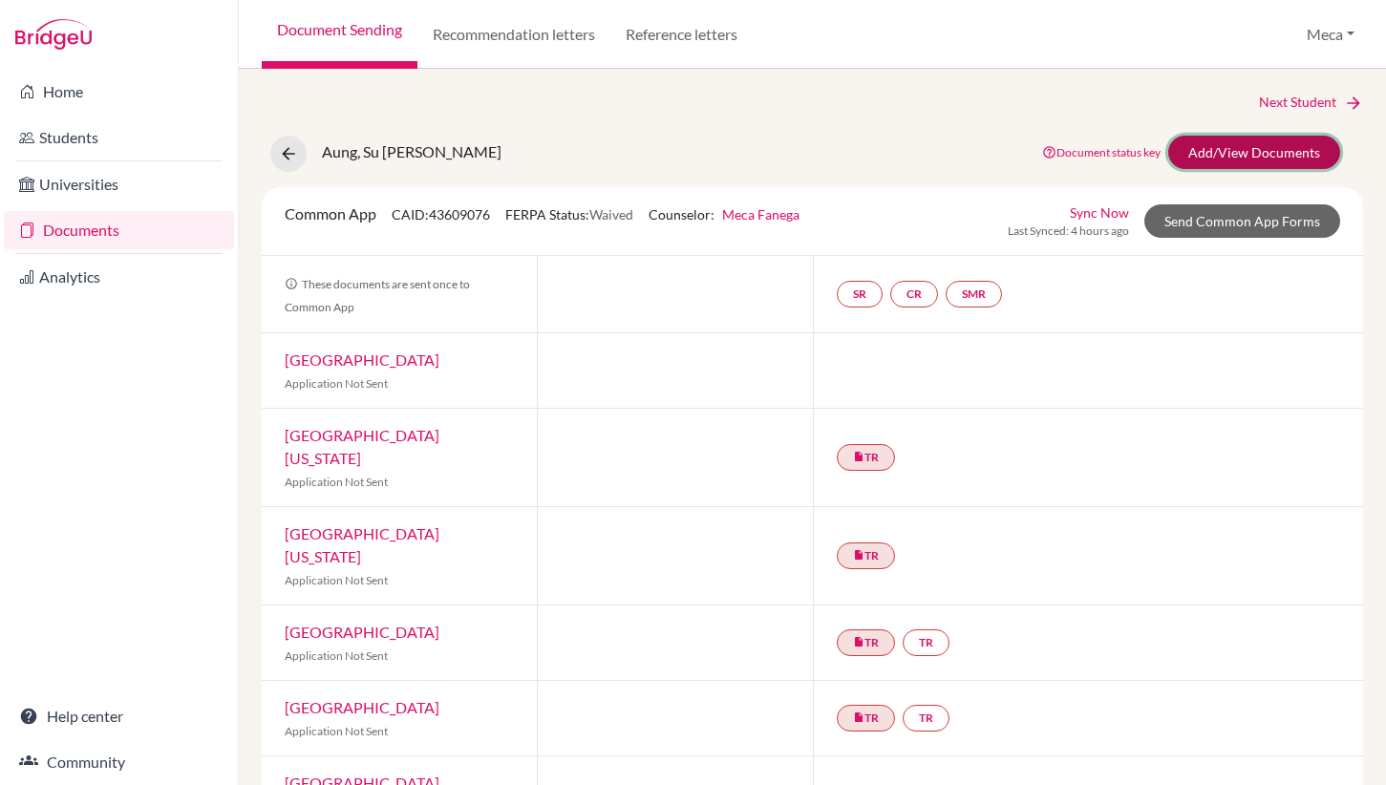
click at [1237, 154] on link "Add/View Documents" at bounding box center [1254, 152] width 172 height 33
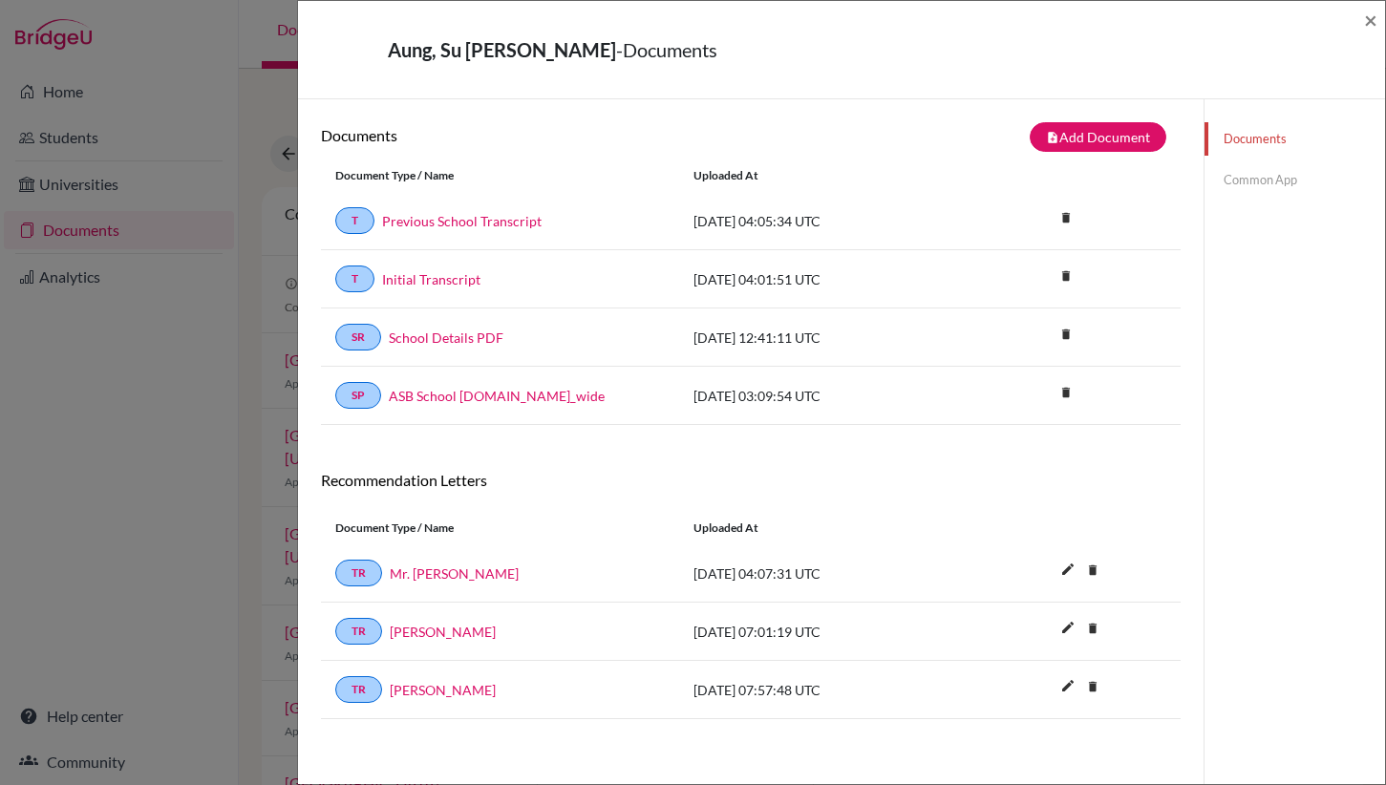
scroll to position [100, 0]
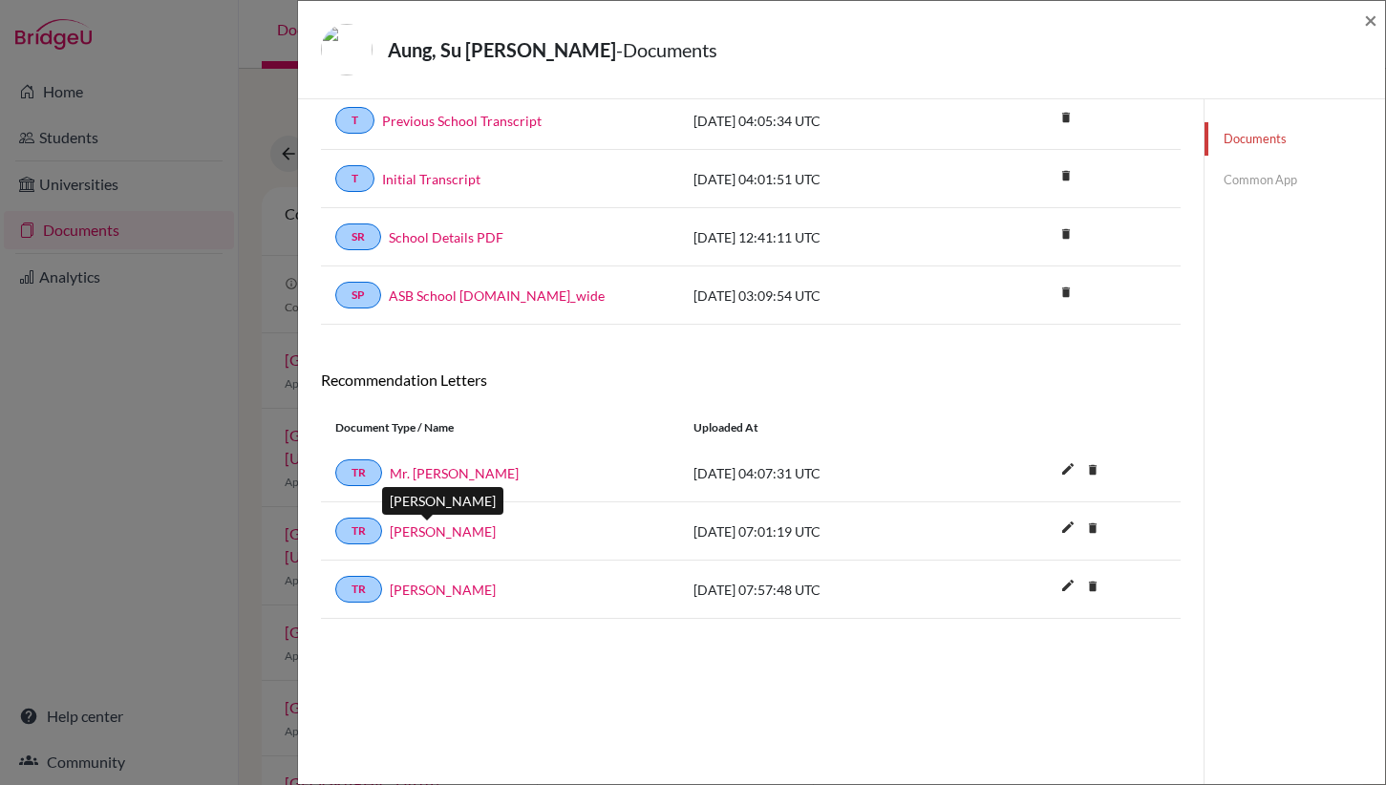
click at [447, 531] on link "Adam Kahan" at bounding box center [443, 532] width 106 height 20
click at [436, 591] on link "Stephanie Everett" at bounding box center [443, 590] width 106 height 20
click at [1368, 23] on span "×" at bounding box center [1370, 20] width 13 height 28
